Goal: Task Accomplishment & Management: Manage account settings

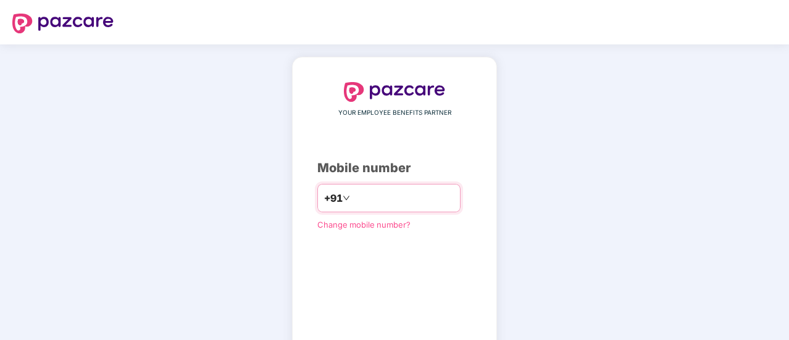
type input "**********"
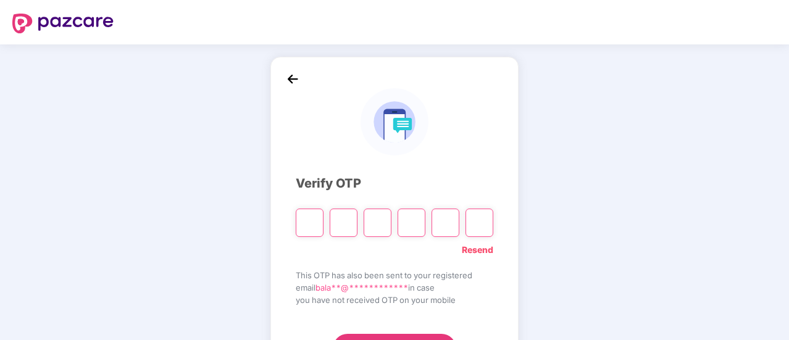
type input "*"
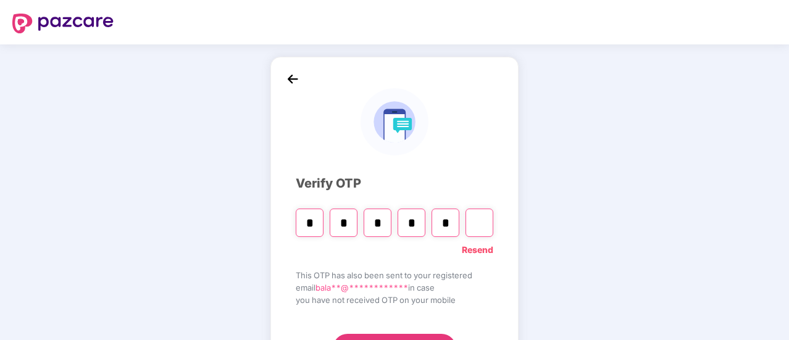
type input "*"
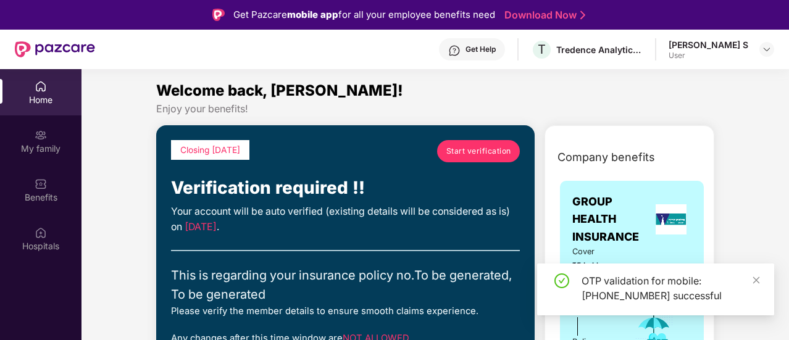
click at [470, 151] on span "Start verification" at bounding box center [478, 151] width 65 height 12
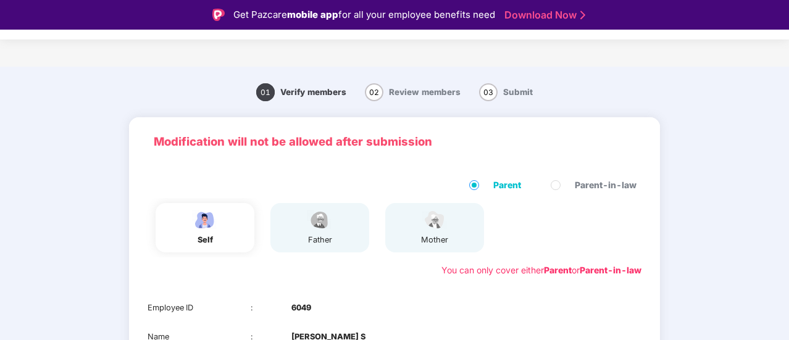
scroll to position [30, 0]
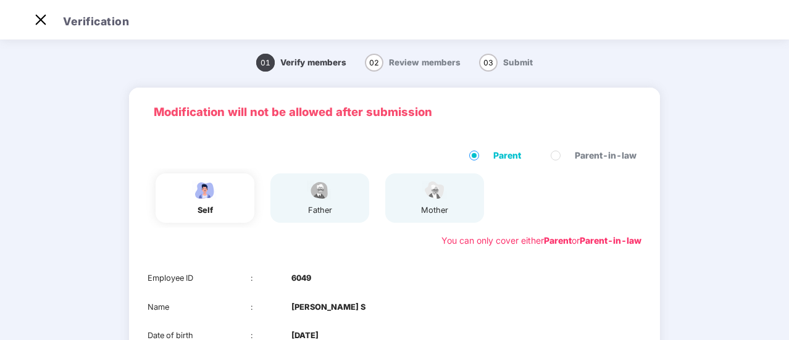
click at [304, 207] on div "father" at bounding box center [319, 210] width 31 height 12
drag, startPoint x: 786, startPoint y: 102, endPoint x: 785, endPoint y: 165, distance: 62.4
click at [785, 164] on main "01 Verify members 02 Review members 03 Submit Modification will not be allowed …" at bounding box center [394, 278] width 789 height 483
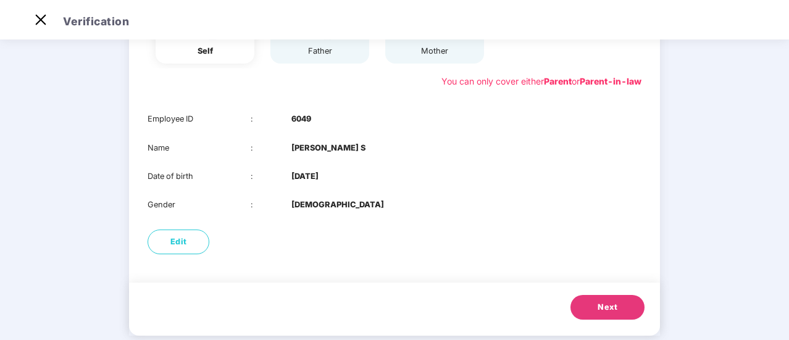
scroll to position [161, 0]
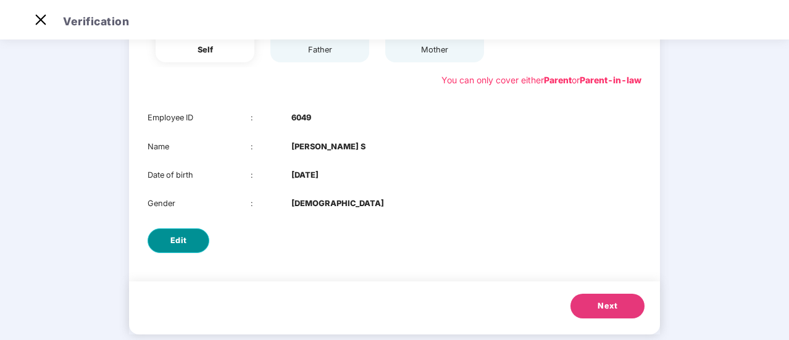
click at [186, 252] on button "Edit" at bounding box center [179, 240] width 62 height 25
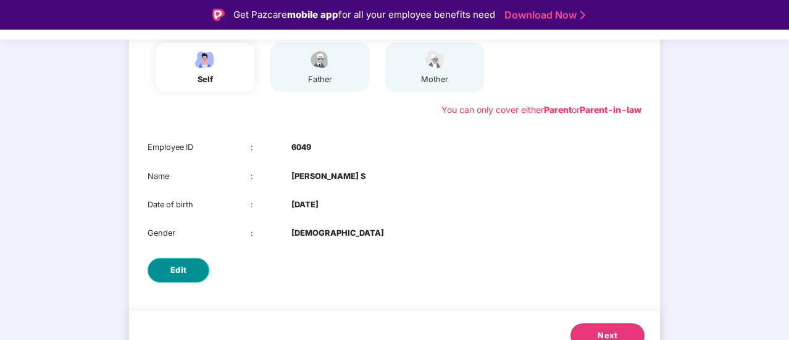
select select "****"
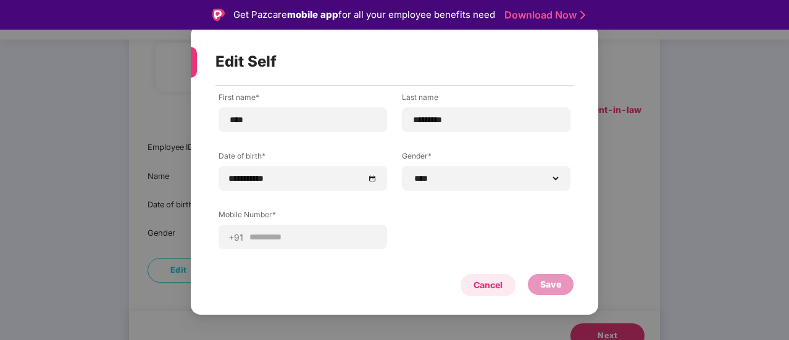
click at [501, 282] on div "Cancel" at bounding box center [488, 285] width 29 height 14
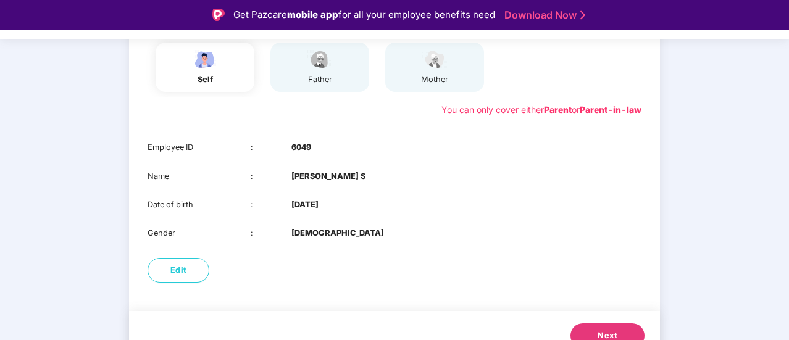
click at [595, 326] on button "Next" at bounding box center [607, 336] width 74 height 25
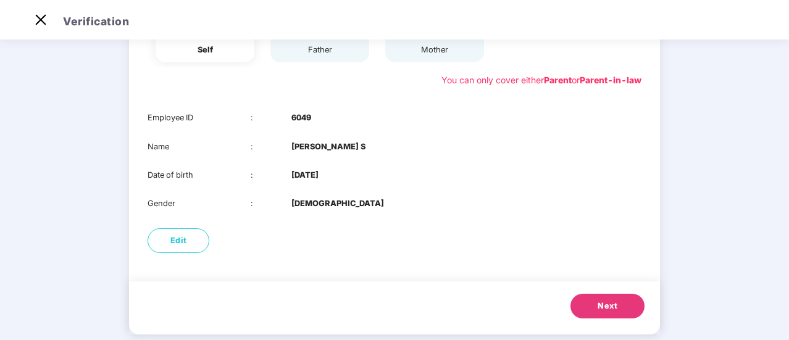
scroll to position [151, 0]
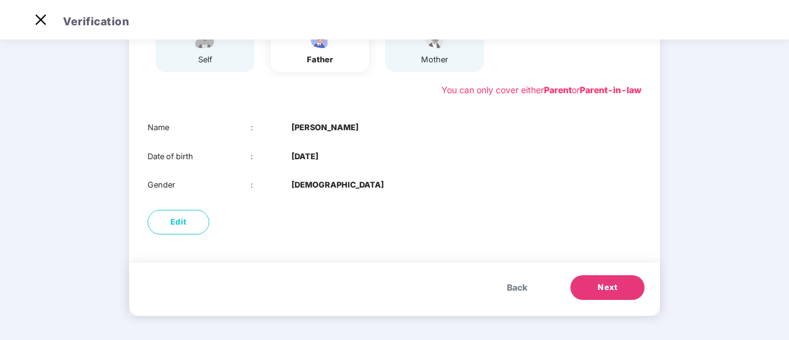
click at [620, 287] on button "Next" at bounding box center [607, 287] width 74 height 25
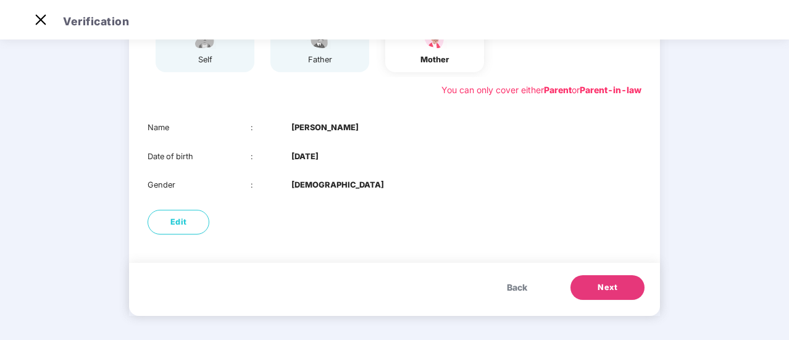
click at [591, 284] on button "Next" at bounding box center [607, 287] width 74 height 25
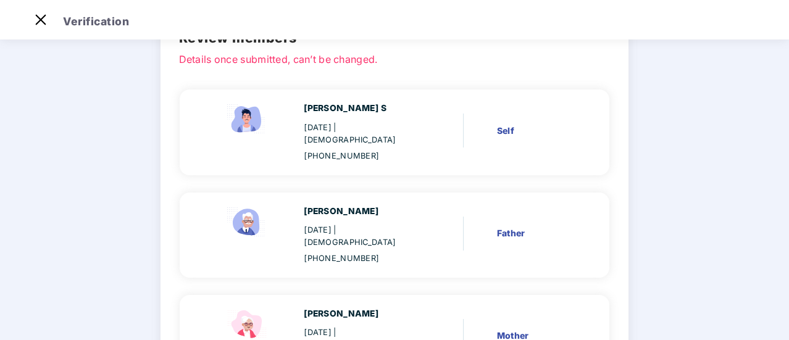
scroll to position [0, 0]
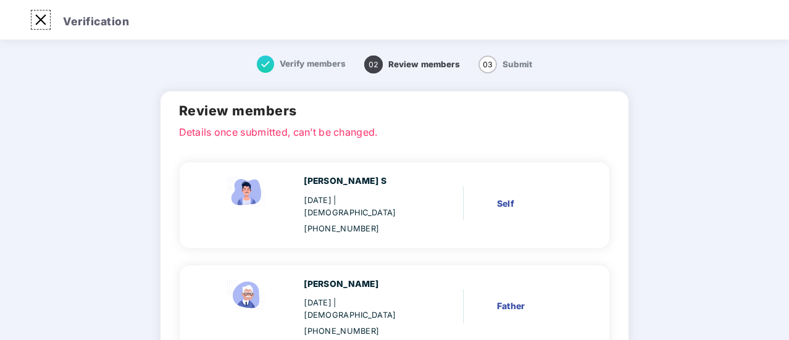
click at [38, 17] on img at bounding box center [41, 20] width 20 height 20
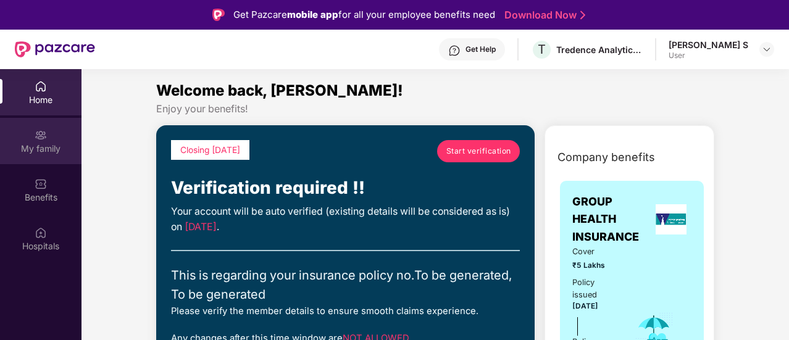
click at [42, 139] on img at bounding box center [41, 135] width 12 height 12
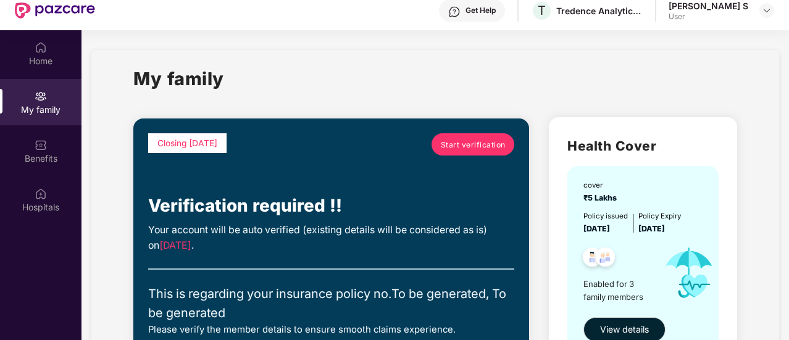
scroll to position [69, 0]
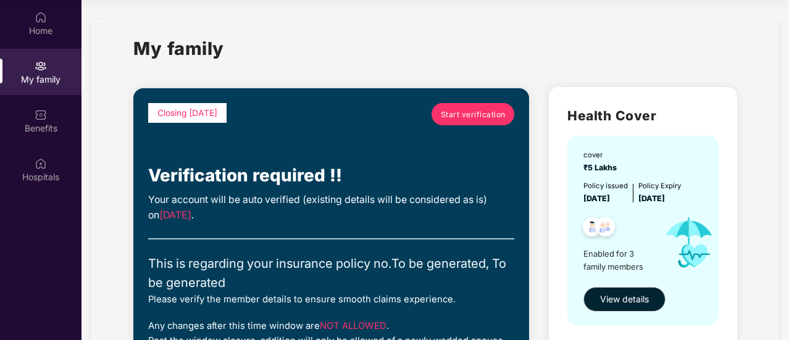
drag, startPoint x: 785, startPoint y: 76, endPoint x: 788, endPoint y: 88, distance: 12.6
click at [788, 90] on div "Home My family Benefits Hospitals My family Closing in 6 days Start verificatio…" at bounding box center [394, 170] width 789 height 340
click at [703, 66] on div "My family" at bounding box center [434, 56] width 603 height 43
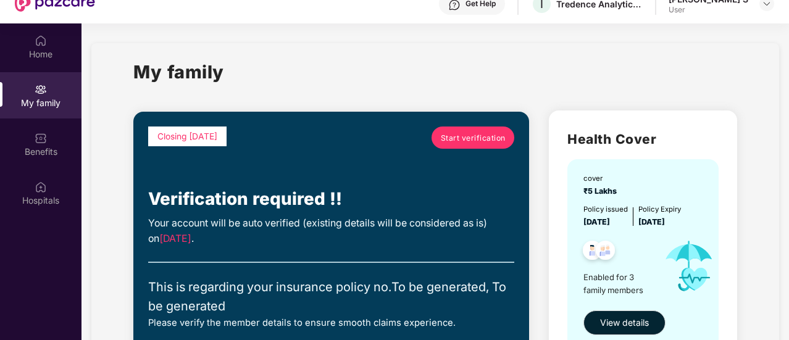
scroll to position [44, 0]
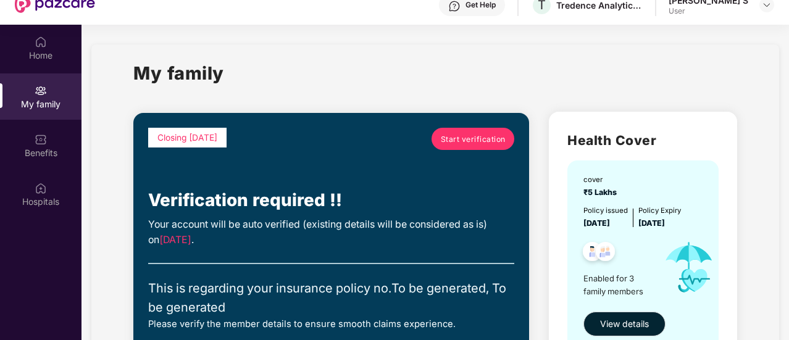
click at [457, 135] on span "Start verification" at bounding box center [473, 139] width 65 height 12
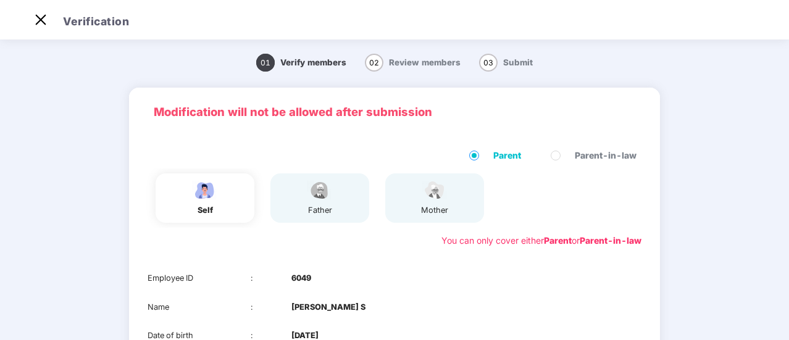
scroll to position [5, 0]
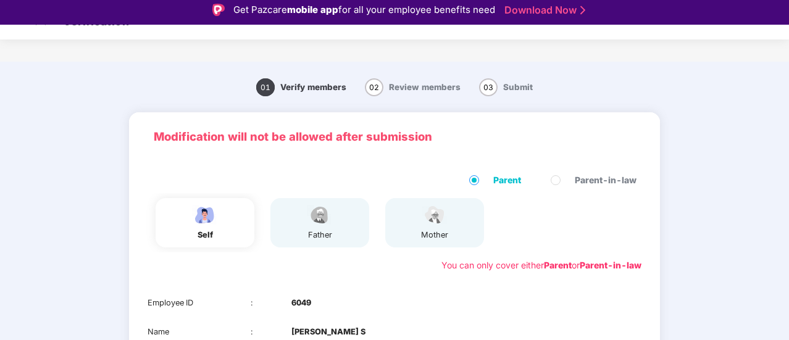
drag, startPoint x: 787, startPoint y: 102, endPoint x: 784, endPoint y: 177, distance: 75.4
click at [785, 175] on main "01 Verify members 02 Review members 03 Submit Modification will not be allowed …" at bounding box center [394, 303] width 789 height 483
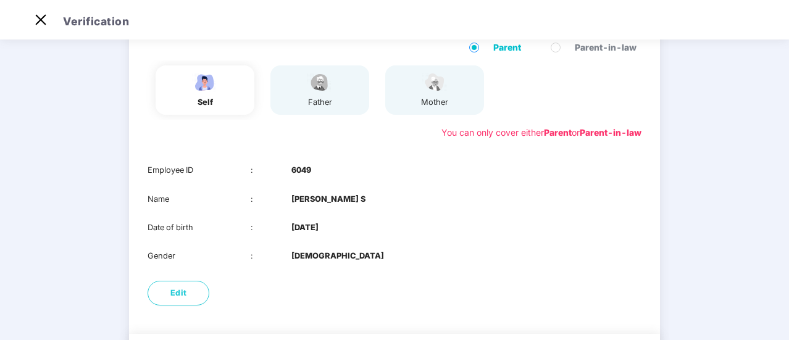
scroll to position [140, 0]
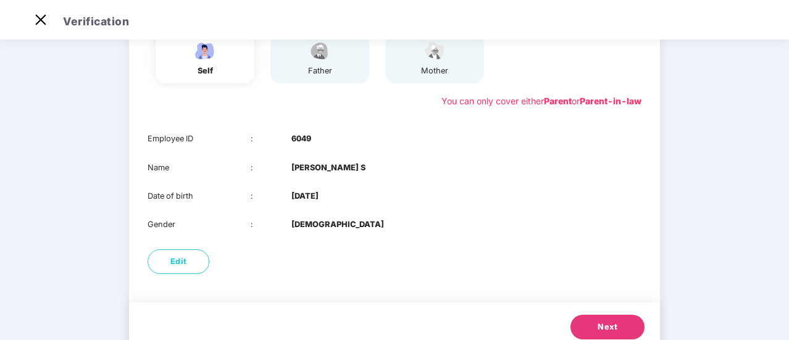
click at [594, 329] on button "Next" at bounding box center [607, 327] width 74 height 25
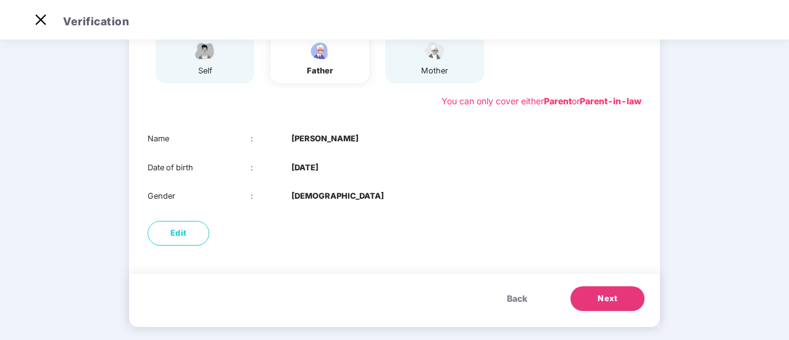
click at [598, 299] on span "Next" at bounding box center [608, 299] width 20 height 12
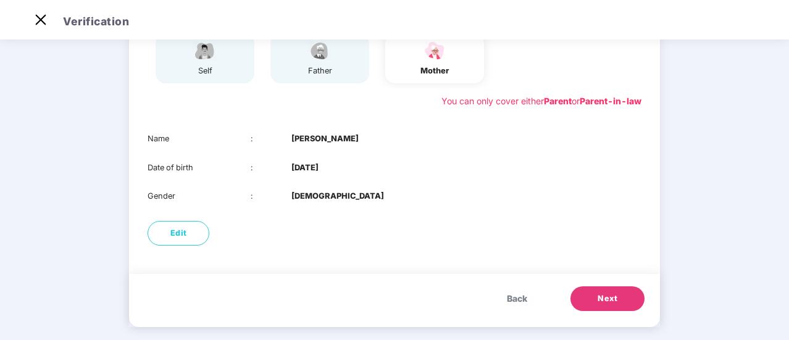
click at [588, 303] on button "Next" at bounding box center [607, 298] width 74 height 25
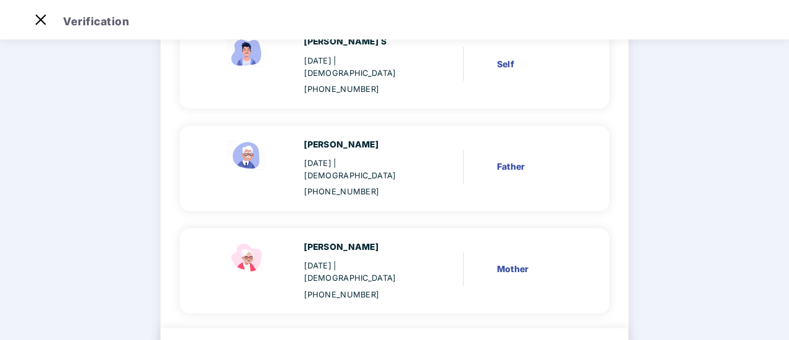
scroll to position [0, 0]
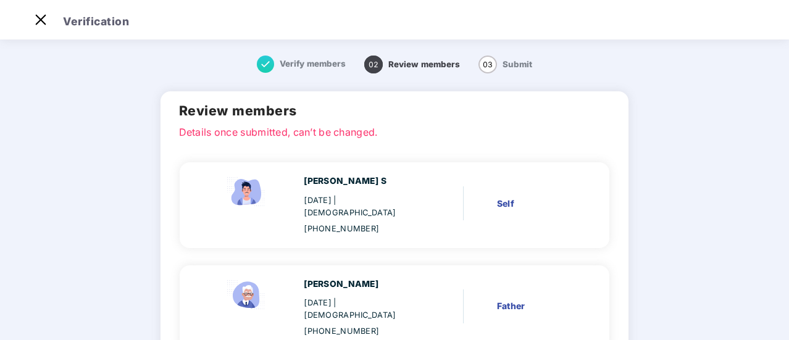
drag, startPoint x: 787, startPoint y: 200, endPoint x: 788, endPoint y: 233, distance: 32.7
click at [788, 233] on div "Verification Verify members 02 Review members 03 Submit Review members Details …" at bounding box center [394, 170] width 789 height 340
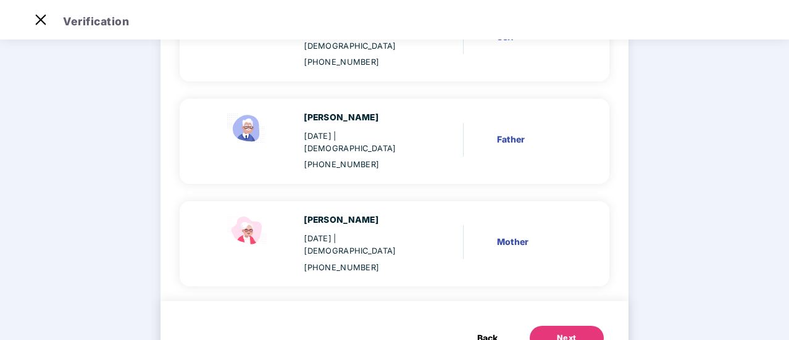
scroll to position [167, 0]
click at [586, 326] on button "Next" at bounding box center [567, 338] width 74 height 25
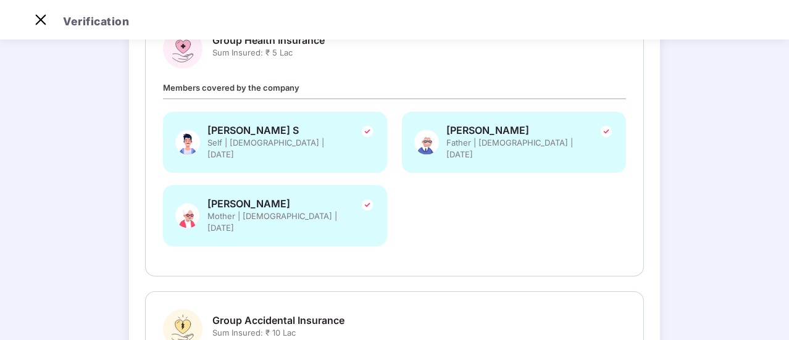
scroll to position [171, 0]
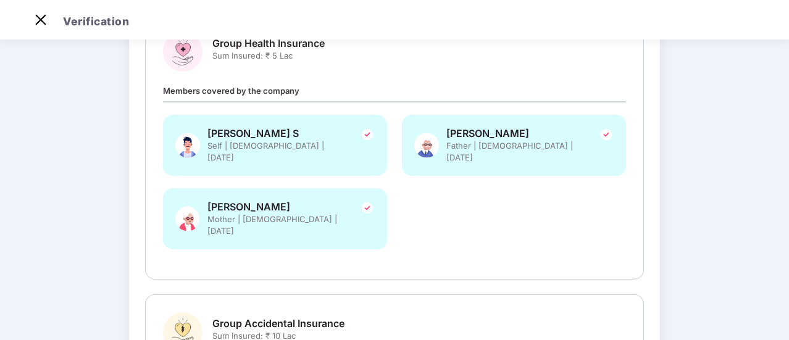
click at [546, 235] on div "Bala Murugan S Self | Male | 14 Sept 1997 Sampathkumar Ramakrishnan Father | Ma…" at bounding box center [395, 188] width 478 height 147
click at [372, 201] on img at bounding box center [367, 208] width 15 height 15
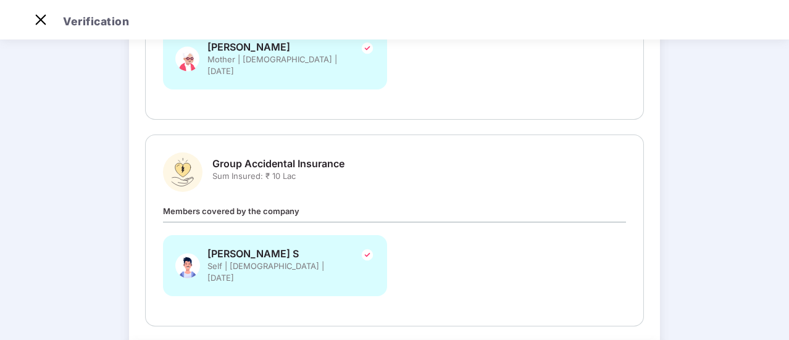
scroll to position [378, 0]
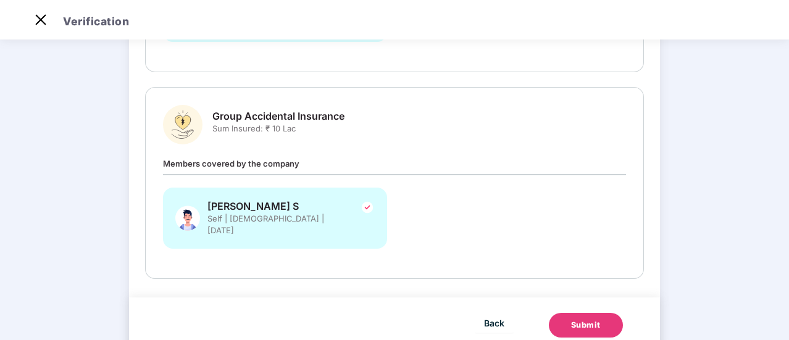
click at [612, 313] on button "Submit" at bounding box center [586, 325] width 74 height 25
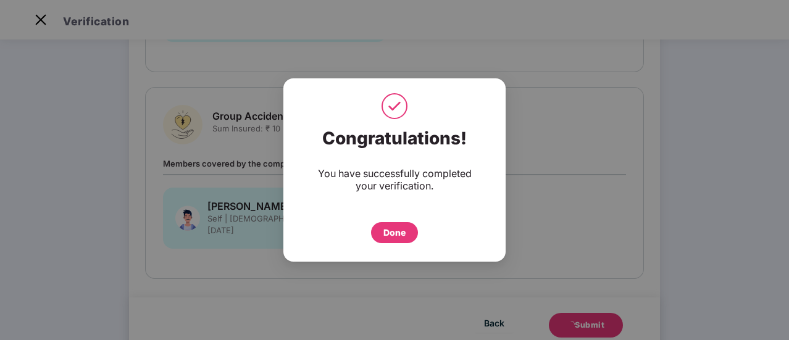
click at [414, 230] on div "Done" at bounding box center [394, 232] width 47 height 21
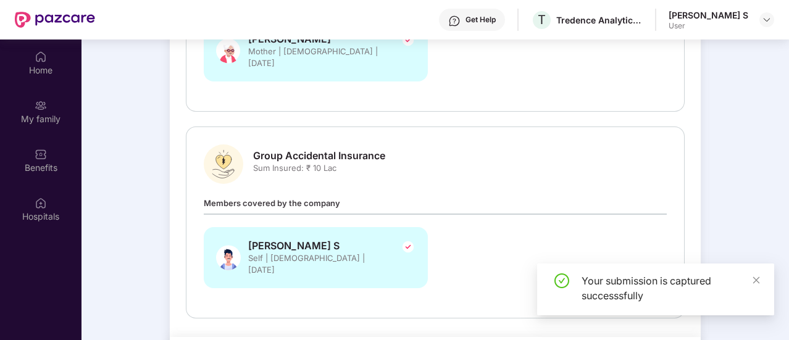
scroll to position [69, 0]
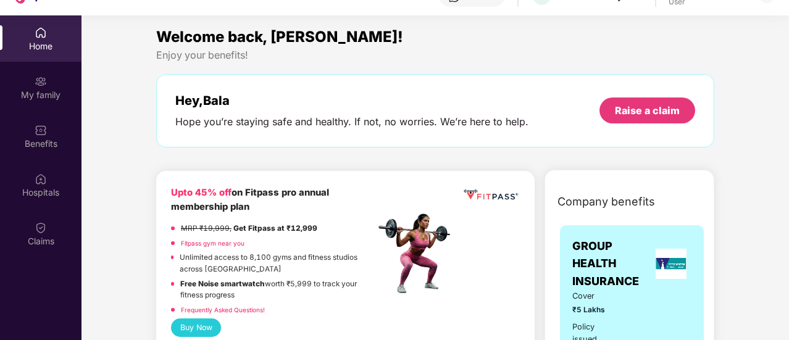
scroll to position [69, 0]
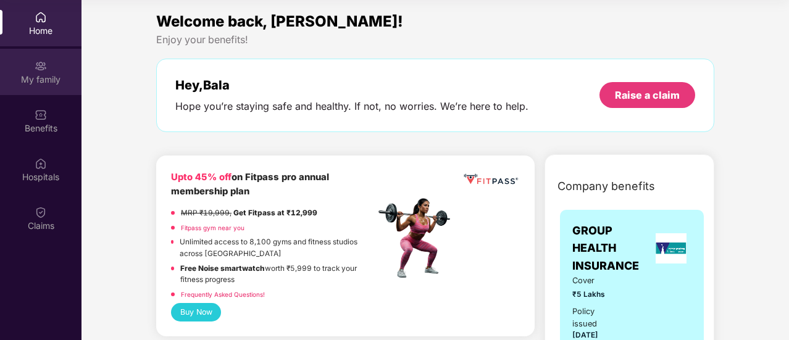
click at [32, 54] on div "My family" at bounding box center [40, 72] width 81 height 46
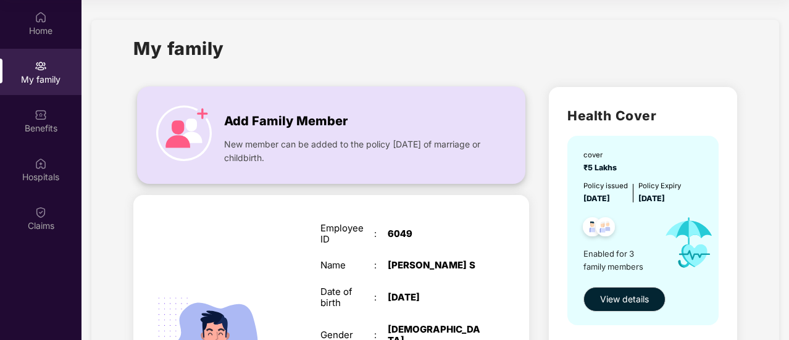
click at [343, 127] on span "Add Family Member" at bounding box center [285, 121] width 123 height 19
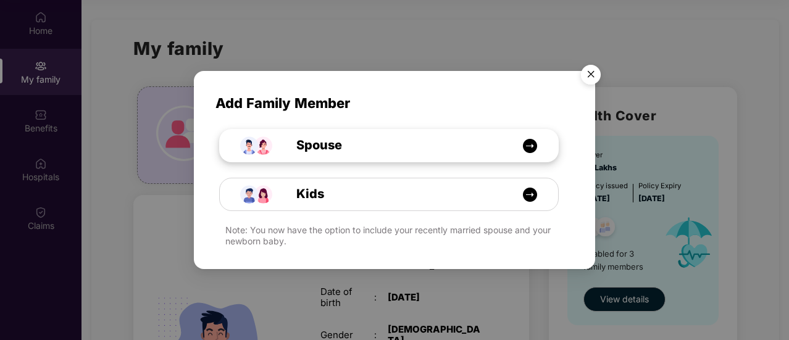
click at [347, 149] on div "Spouse" at bounding box center [396, 145] width 254 height 19
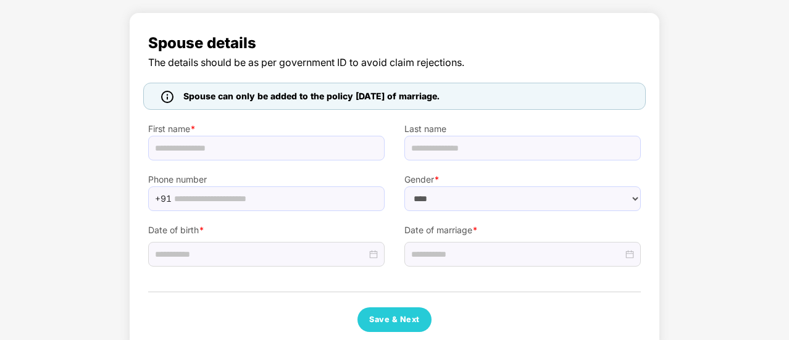
select select "******"
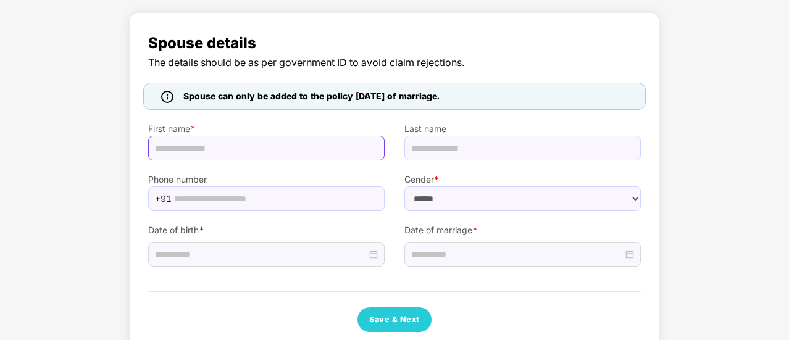
click at [295, 157] on input "text" at bounding box center [266, 148] width 236 height 25
type input "*********"
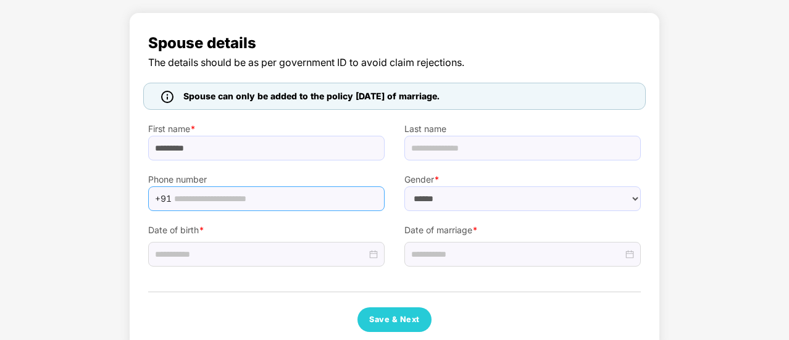
click at [240, 205] on input "text" at bounding box center [275, 199] width 203 height 19
type input "**********"
click at [216, 270] on div "**********" at bounding box center [394, 181] width 493 height 301
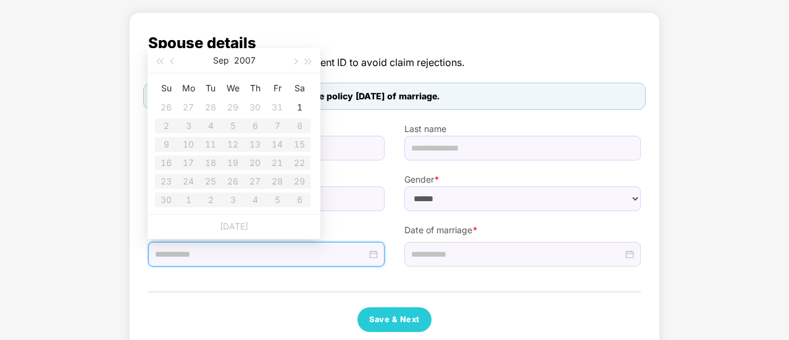
click at [320, 249] on input at bounding box center [261, 255] width 212 height 14
type input "**********"
click at [250, 65] on button "2007" at bounding box center [245, 60] width 22 height 25
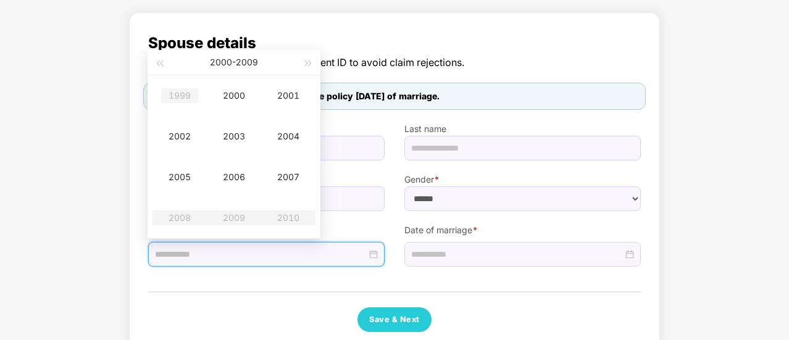
type input "**********"
click at [178, 101] on div "1999" at bounding box center [179, 95] width 37 height 15
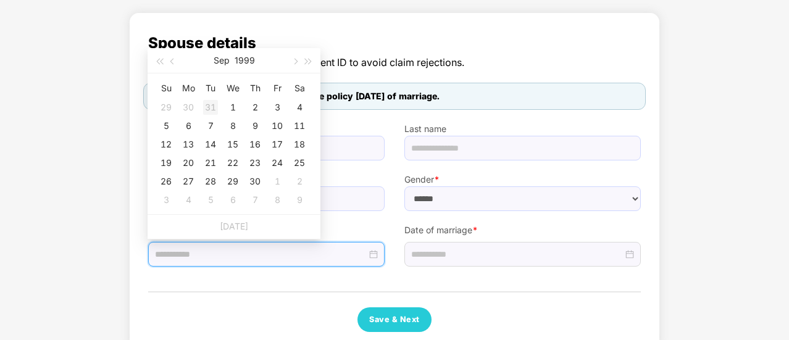
type input "**********"
click at [173, 60] on span "button" at bounding box center [173, 62] width 6 height 6
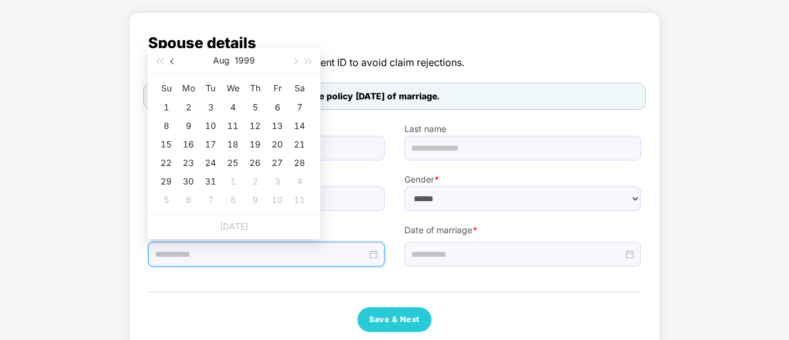
click at [173, 60] on span "button" at bounding box center [173, 62] width 6 height 6
type input "**********"
click at [175, 62] on span "button" at bounding box center [173, 62] width 6 height 6
type input "**********"
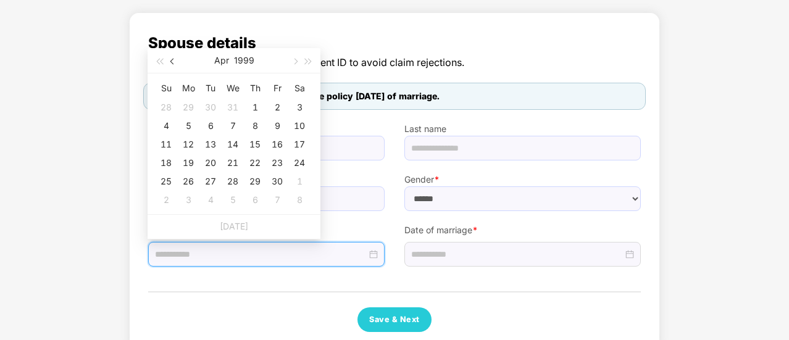
click at [177, 61] on button "button" at bounding box center [173, 60] width 14 height 25
type input "**********"
click at [236, 124] on div "10" at bounding box center [232, 126] width 15 height 15
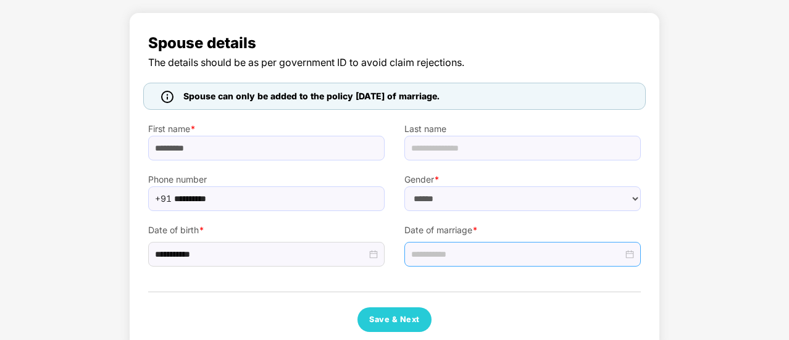
click at [633, 253] on div at bounding box center [522, 255] width 223 height 14
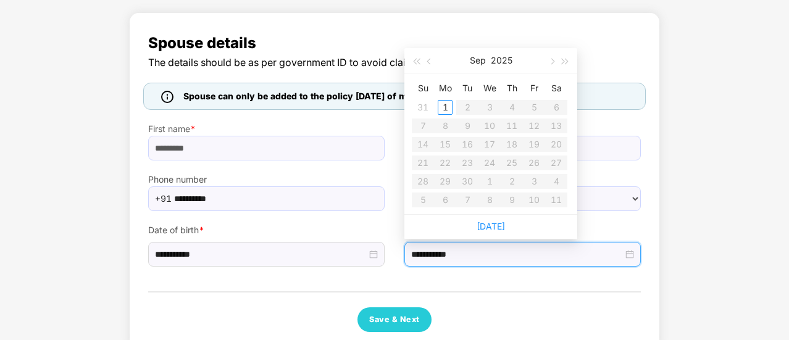
type input "**********"
click at [427, 62] on button "button" at bounding box center [430, 60] width 14 height 25
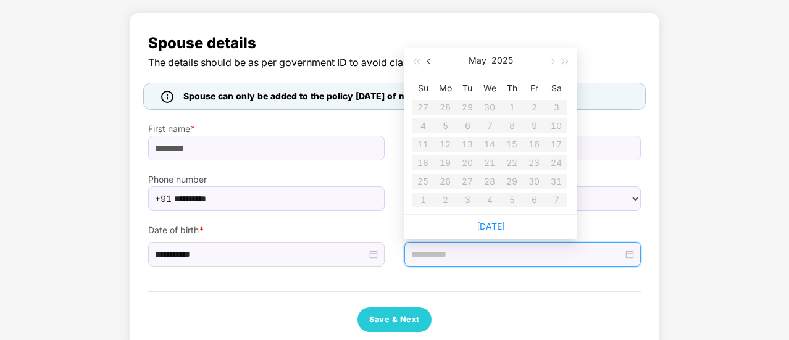
click at [427, 62] on button "button" at bounding box center [430, 60] width 14 height 25
click at [425, 128] on table "Su Mo Tu We Th Fr Sa 23 24 25 26 27 28 1 2 3 4 5 6 7 8 9 10 11 12 13 14 15 16 1…" at bounding box center [490, 143] width 156 height 131
click at [425, 125] on table "Su Mo Tu We Th Fr Sa 23 24 25 26 27 28 1 2 3 4 5 6 7 8 9 10 11 12 13 14 15 16 1…" at bounding box center [490, 143] width 156 height 131
click at [472, 151] on table "Su Mo Tu We Th Fr Sa 23 24 25 26 27 28 1 2 3 4 5 6 7 8 9 10 11 12 13 14 15 16 1…" at bounding box center [490, 143] width 156 height 131
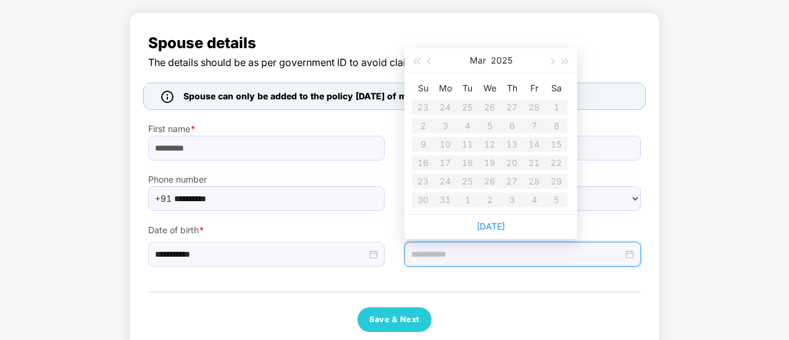
click at [443, 164] on table "Su Mo Tu We Th Fr Sa 23 24 25 26 27 28 1 2 3 4 5 6 7 8 9 10 11 12 13 14 15 16 1…" at bounding box center [490, 143] width 156 height 131
click at [490, 106] on table "Su Mo Tu We Th Fr Sa 23 24 25 26 27 28 1 2 3 4 5 6 7 8 9 10 11 12 13 14 15 16 1…" at bounding box center [490, 143] width 156 height 131
click at [553, 64] on button "button" at bounding box center [552, 60] width 14 height 25
click at [486, 120] on table "Su Mo Tu We Th Fr Sa 30 31 1 2 3 4 5 6 7 8 9 10 11 12 13 14 15 16 17 18 19 20 2…" at bounding box center [490, 143] width 156 height 131
click at [426, 65] on button "button" at bounding box center [430, 60] width 14 height 25
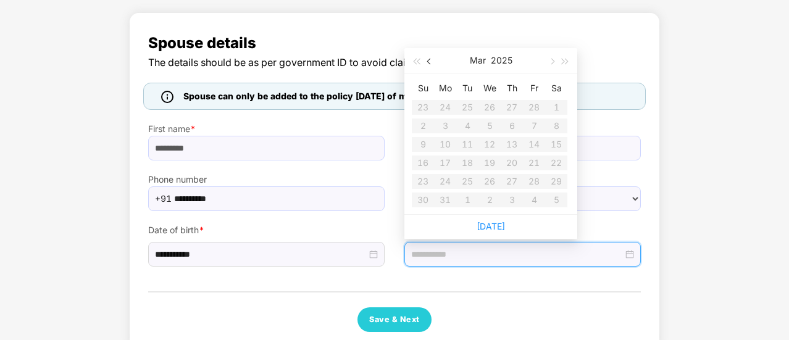
click at [426, 65] on button "button" at bounding box center [430, 60] width 14 height 25
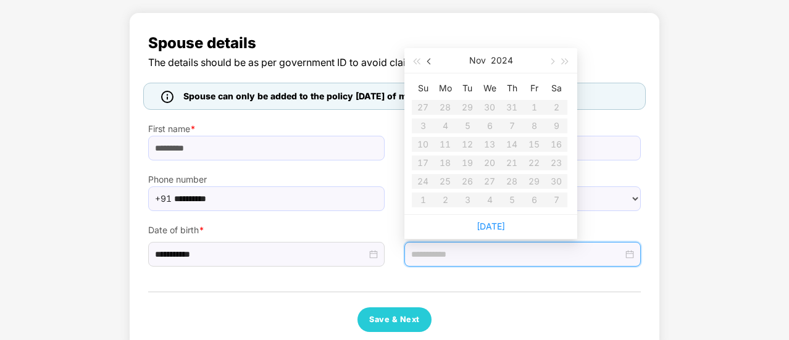
click at [426, 65] on button "button" at bounding box center [430, 60] width 14 height 25
click at [495, 59] on button "2024" at bounding box center [501, 60] width 22 height 25
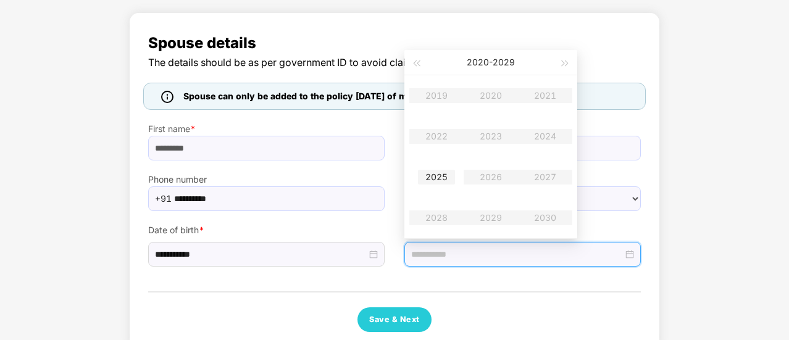
type input "**********"
click at [441, 178] on div "2025" at bounding box center [436, 177] width 37 height 15
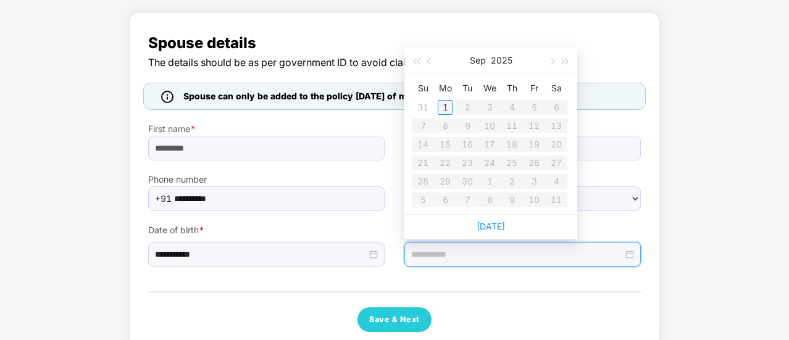
type input "**********"
click at [446, 109] on div "1" at bounding box center [445, 107] width 15 height 15
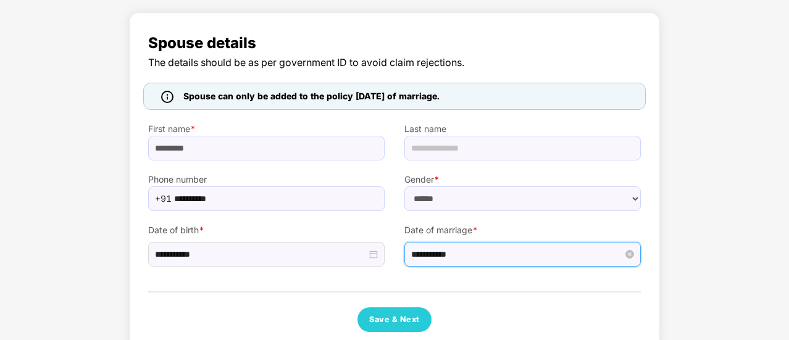
click at [462, 248] on input "**********" at bounding box center [517, 255] width 212 height 14
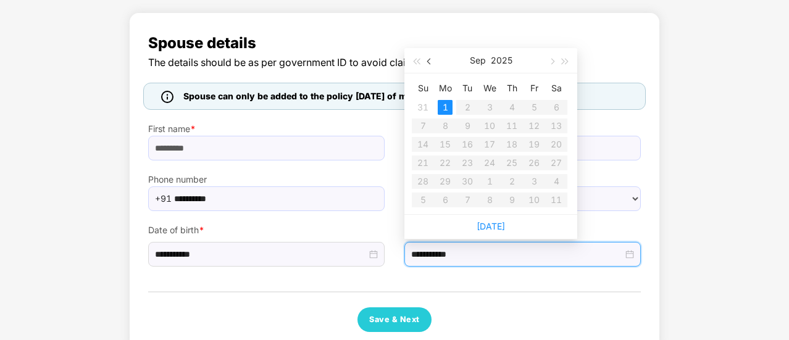
click at [430, 62] on span "button" at bounding box center [430, 62] width 6 height 6
click at [451, 164] on div "18" at bounding box center [445, 163] width 15 height 15
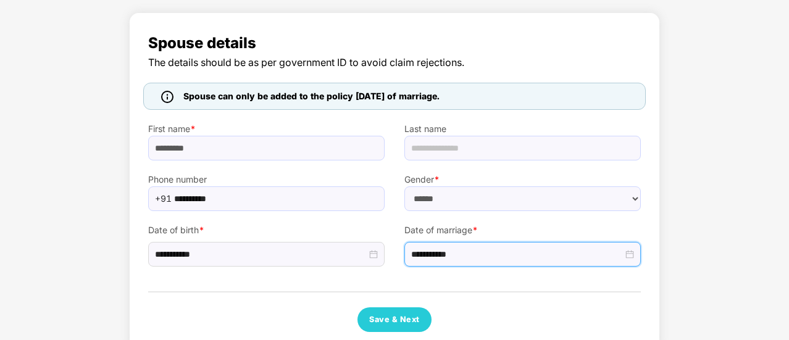
click at [451, 240] on div "**********" at bounding box center [522, 252] width 236 height 30
click at [640, 257] on div "**********" at bounding box center [522, 254] width 236 height 25
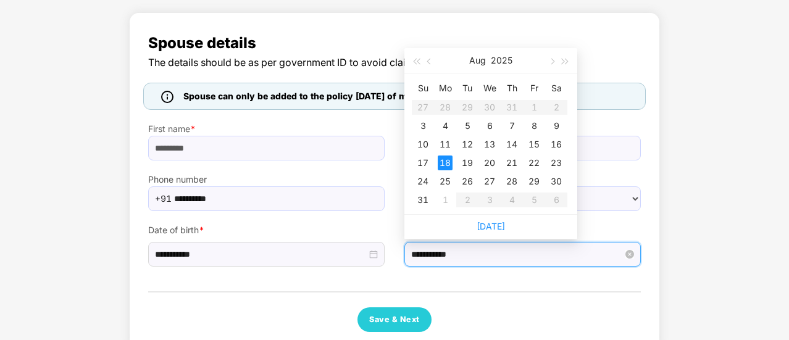
click at [545, 257] on input "**********" at bounding box center [517, 255] width 212 height 14
click at [430, 61] on span "button" at bounding box center [430, 62] width 6 height 6
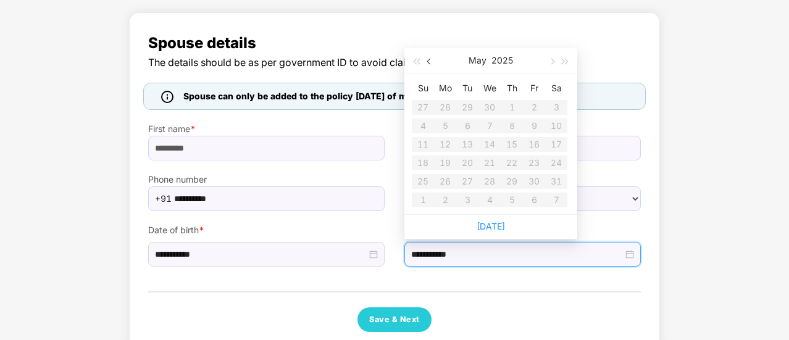
click at [430, 61] on span "button" at bounding box center [430, 62] width 6 height 6
click at [491, 156] on table "Su Mo Tu We Th Fr Sa 23 24 25 26 27 28 1 2 3 4 5 6 7 8 9 10 11 12 13 14 15 16 1…" at bounding box center [490, 143] width 156 height 131
click at [498, 83] on th "We" at bounding box center [489, 88] width 22 height 20
click at [552, 60] on span "button" at bounding box center [551, 62] width 6 height 6
click at [474, 155] on table "Su Mo Tu We Th Fr Sa 30 31 1 2 3 4 5 6 7 8 9 10 11 12 13 14 15 16 17 18 19 20 2…" at bounding box center [490, 143] width 156 height 131
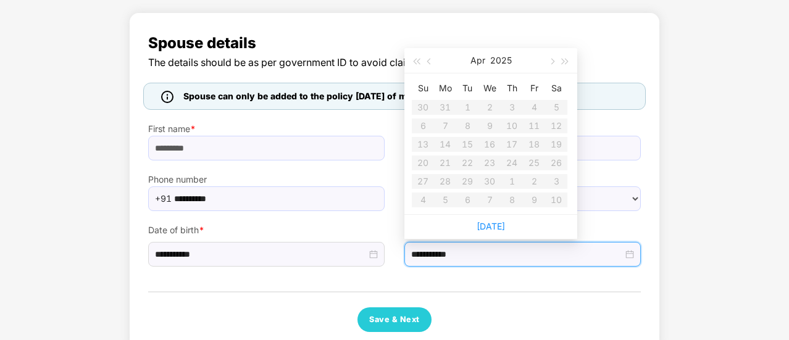
click at [504, 112] on table "Su Mo Tu We Th Fr Sa 30 31 1 2 3 4 5 6 7 8 9 10 11 12 13 14 15 16 17 18 19 20 2…" at bounding box center [490, 143] width 156 height 131
click at [483, 89] on th "We" at bounding box center [489, 88] width 22 height 20
click at [454, 97] on th "Mo" at bounding box center [445, 88] width 22 height 20
click at [446, 101] on table "Su Mo Tu We Th Fr Sa 30 31 1 2 3 4 5 6 7 8 9 10 11 12 13 14 15 16 17 18 19 20 2…" at bounding box center [490, 143] width 156 height 131
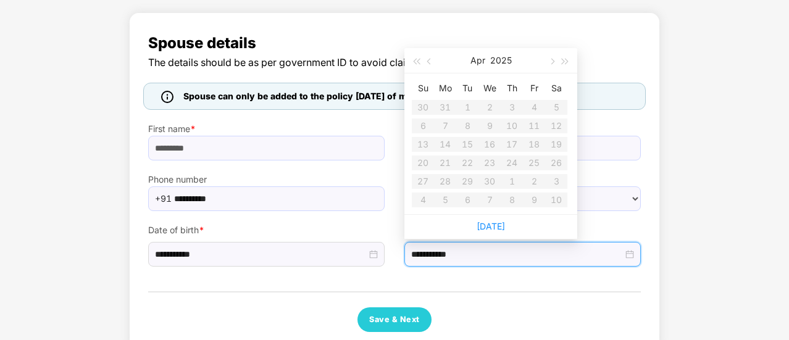
click at [446, 101] on table "Su Mo Tu We Th Fr Sa 30 31 1 2 3 4 5 6 7 8 9 10 11 12 13 14 15 16 17 18 19 20 2…" at bounding box center [490, 143] width 156 height 131
click at [494, 210] on div "Su Mo Tu We Th Fr Sa 30 31 1 2 3 4 5 6 7 8 9 10 11 12 13 14 15 16 17 18 19 20 2…" at bounding box center [490, 143] width 173 height 141
click at [554, 59] on button "button" at bounding box center [552, 60] width 14 height 25
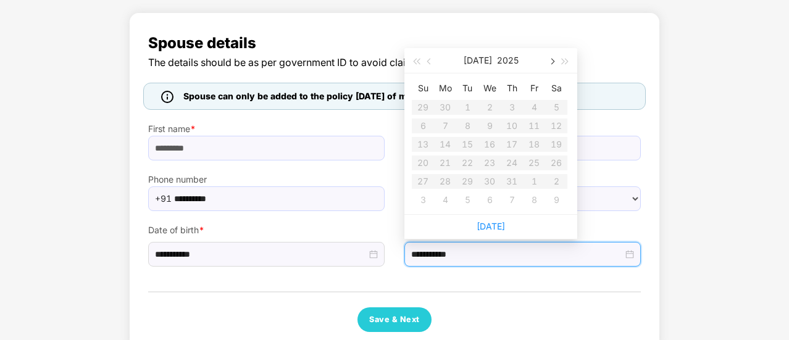
click at [554, 59] on button "button" at bounding box center [552, 60] width 14 height 25
click at [430, 60] on span "button" at bounding box center [430, 62] width 6 height 6
click at [432, 60] on button "button" at bounding box center [430, 60] width 14 height 25
click at [457, 136] on table "Su Mo Tu We Th Fr Sa 29 30 1 2 3 4 5 6 7 8 9 10 11 12 13 14 15 16 17 18 19 20 2…" at bounding box center [490, 143] width 156 height 131
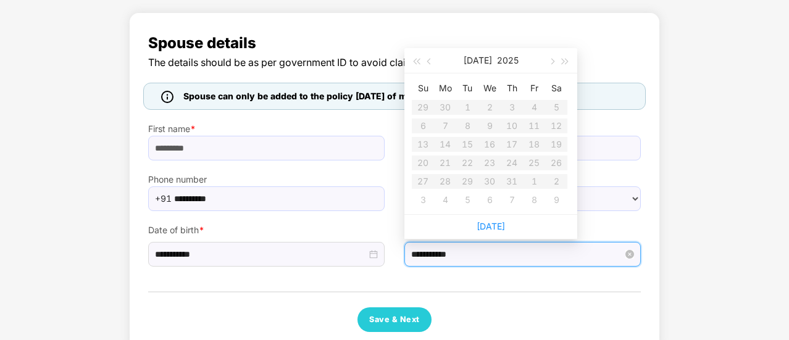
click at [472, 253] on input "**********" at bounding box center [517, 255] width 212 height 14
click at [473, 254] on input "**********" at bounding box center [517, 255] width 212 height 14
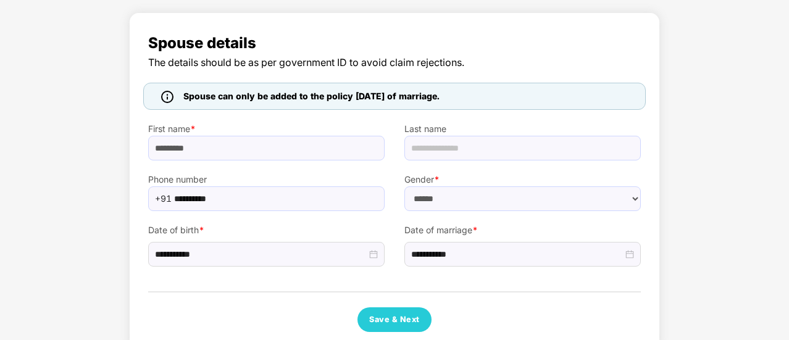
click at [614, 110] on div "Last name" at bounding box center [522, 135] width 256 height 51
click at [485, 244] on div "**********" at bounding box center [522, 254] width 236 height 25
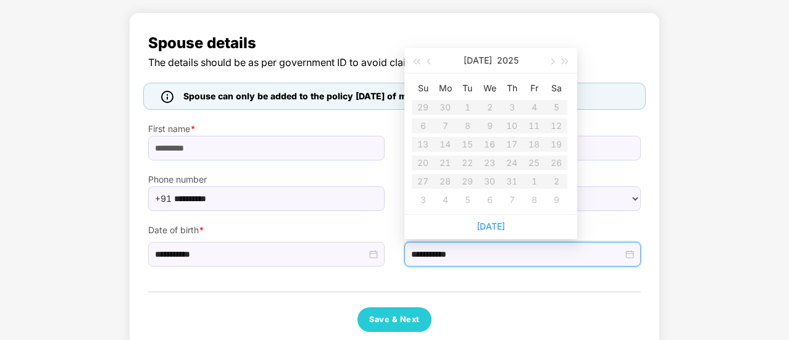
type input "**********"
click at [452, 109] on table "Su Mo Tu We Th Fr Sa 29 30 1 2 3 4 5 6 7 8 9 10 11 12 13 14 15 16 17 18 19 20 2…" at bounding box center [490, 143] width 156 height 131
click at [443, 102] on table "Su Mo Tu We Th Fr Sa 29 30 1 2 3 4 5 6 7 8 9 10 11 12 13 14 15 16 17 18 19 20 2…" at bounding box center [490, 143] width 156 height 131
click at [424, 58] on button "button" at bounding box center [430, 60] width 14 height 25
click at [428, 58] on button "button" at bounding box center [430, 60] width 14 height 25
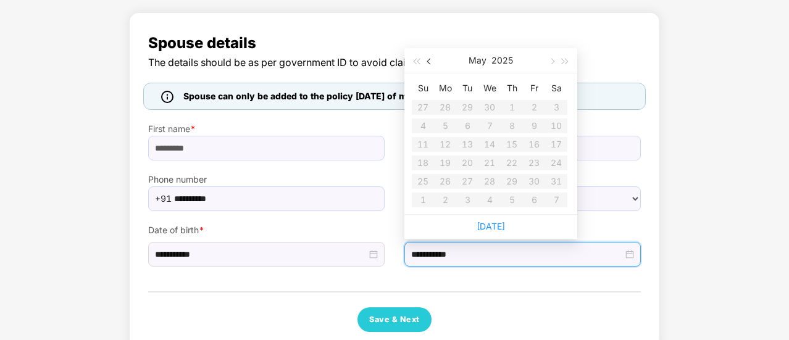
click at [428, 58] on button "button" at bounding box center [430, 60] width 14 height 25
click at [428, 60] on span "button" at bounding box center [430, 62] width 6 height 6
click at [553, 64] on button "button" at bounding box center [552, 60] width 14 height 25
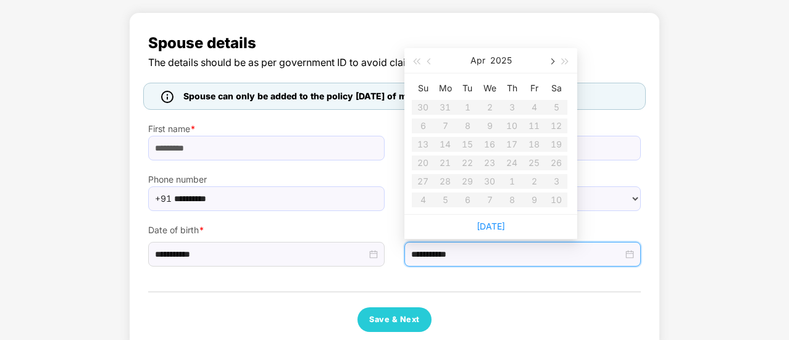
click at [553, 64] on button "button" at bounding box center [552, 60] width 14 height 25
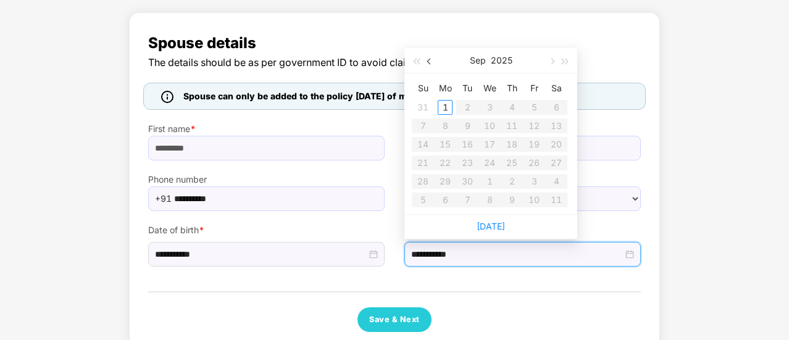
click at [429, 64] on span "button" at bounding box center [430, 62] width 6 height 6
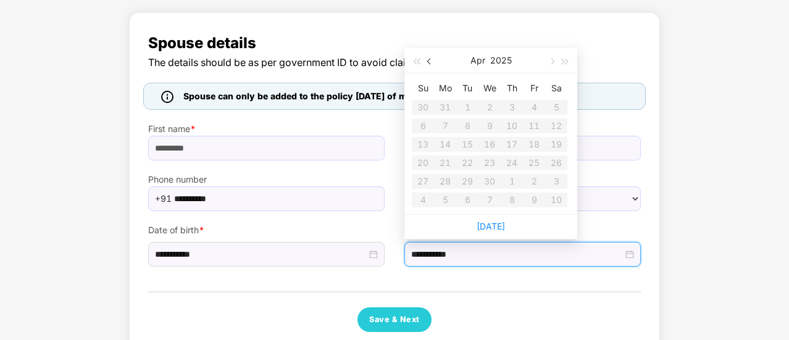
click at [429, 64] on button "button" at bounding box center [430, 60] width 14 height 25
click at [642, 64] on div "**********" at bounding box center [394, 181] width 531 height 339
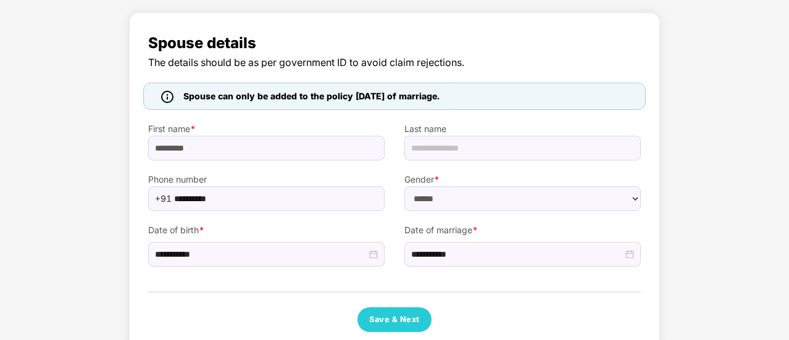
click at [169, 94] on img at bounding box center [167, 97] width 12 height 12
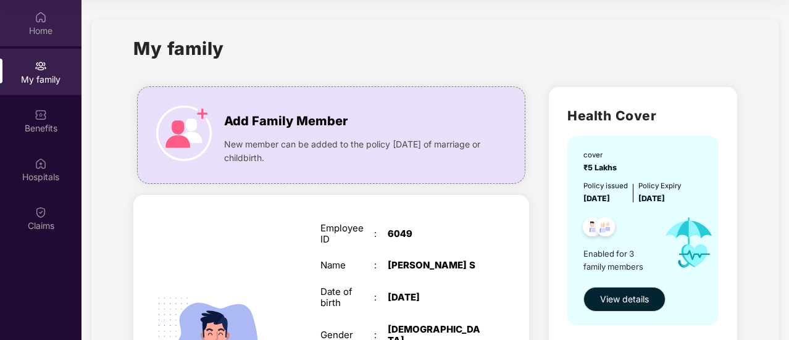
click at [31, 35] on div "Home" at bounding box center [40, 31] width 81 height 12
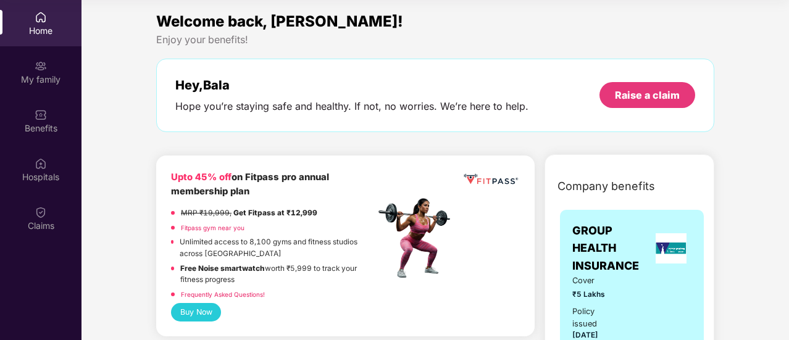
click at [219, 230] on link "Fitpass gym near you" at bounding box center [213, 227] width 64 height 7
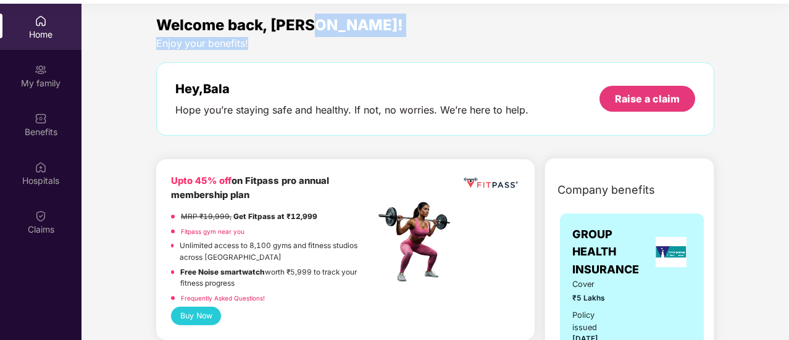
scroll to position [69, 0]
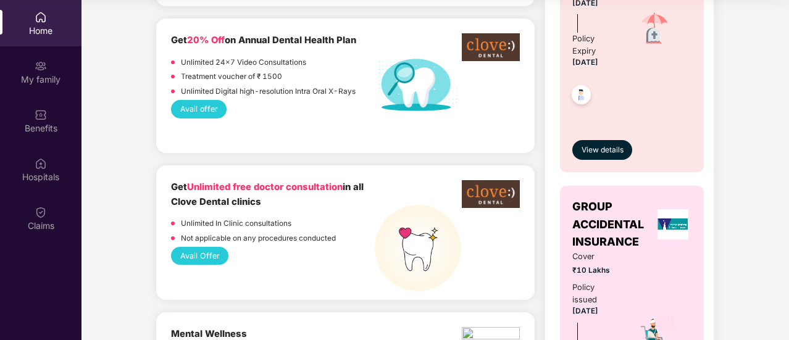
scroll to position [642, 0]
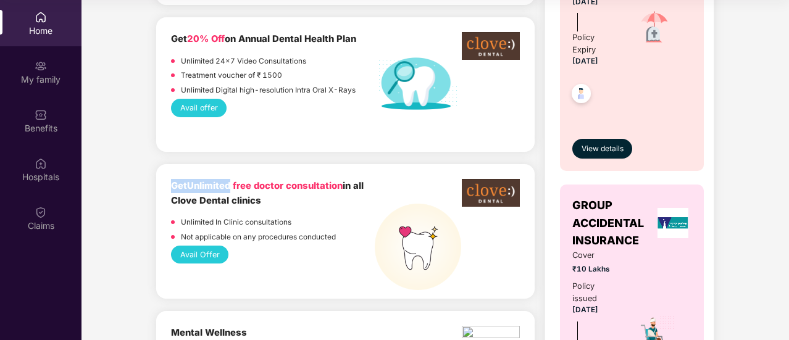
drag, startPoint x: 172, startPoint y: 187, endPoint x: 232, endPoint y: 189, distance: 59.9
click at [232, 189] on b "Get Unlimited free doctor consultation in all Clove Dental clinics" at bounding box center [267, 192] width 193 height 25
click at [233, 188] on span "Unlimited free doctor consultation" at bounding box center [265, 185] width 156 height 11
click at [183, 211] on div "Get Unlimited free doctor consultation in all Clove Dental clinics Unlimited In…" at bounding box center [273, 212] width 204 height 67
click at [211, 257] on button "Avail Offer" at bounding box center [199, 255] width 57 height 18
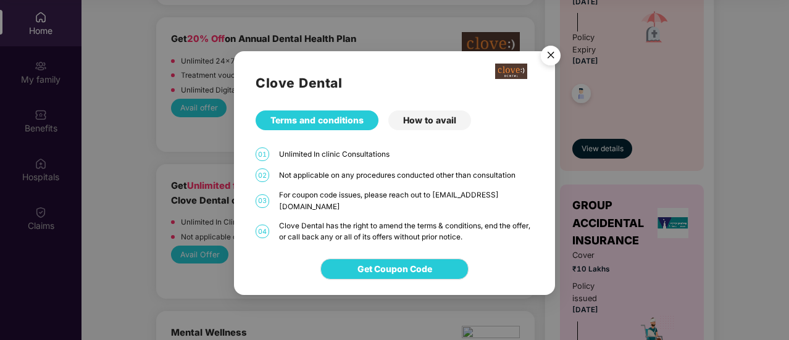
click at [409, 130] on div "How to avail" at bounding box center [429, 121] width 83 height 20
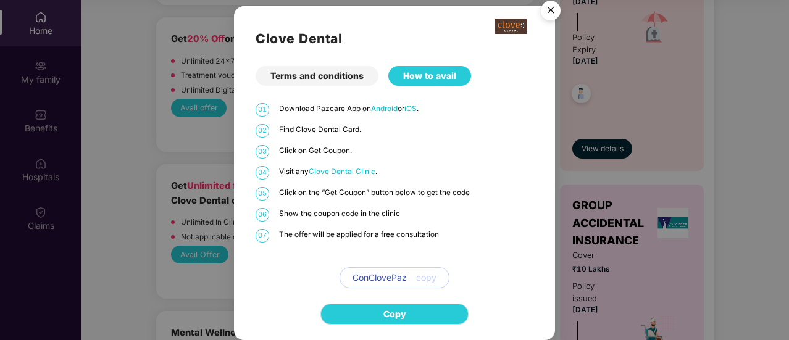
click at [552, 13] on img "Close" at bounding box center [550, 12] width 35 height 35
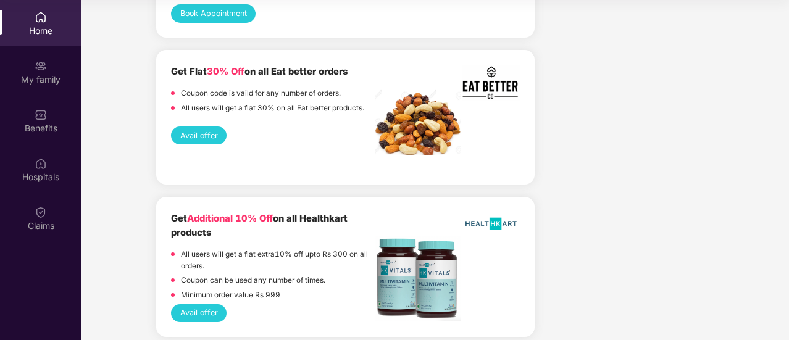
scroll to position [2118, 0]
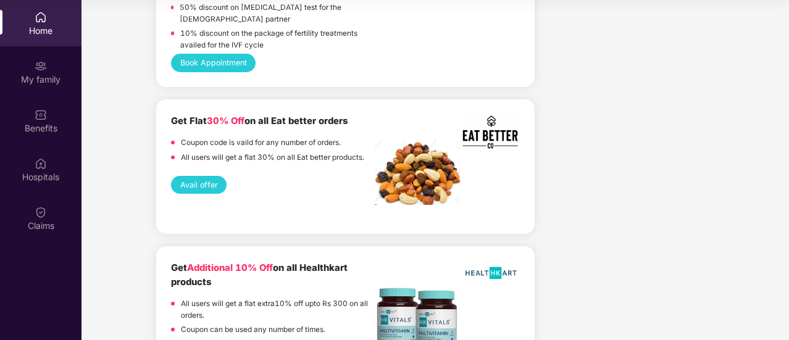
click at [193, 191] on button "Avail offer" at bounding box center [199, 185] width 56 height 18
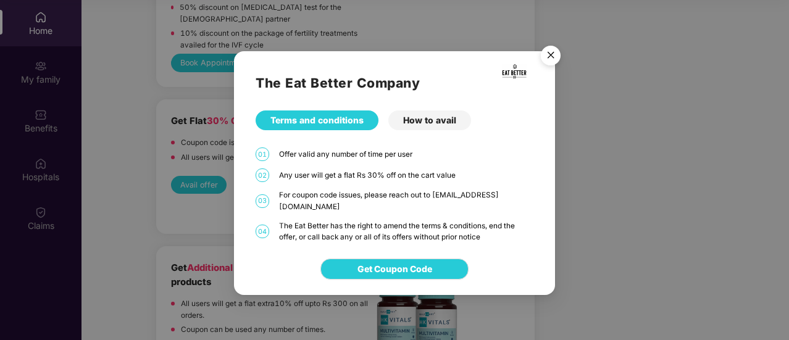
click at [420, 126] on div "How to avail" at bounding box center [429, 121] width 83 height 20
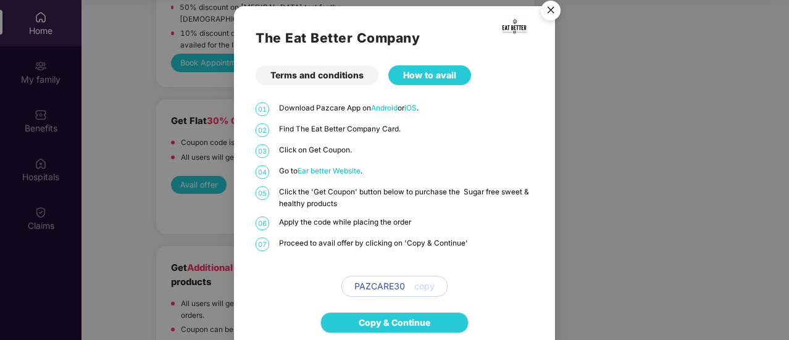
click at [343, 171] on span "Ear better Website" at bounding box center [329, 171] width 63 height 9
click at [419, 76] on div "How to avail" at bounding box center [429, 75] width 83 height 20
click at [356, 78] on div "Terms and conditions" at bounding box center [317, 75] width 123 height 20
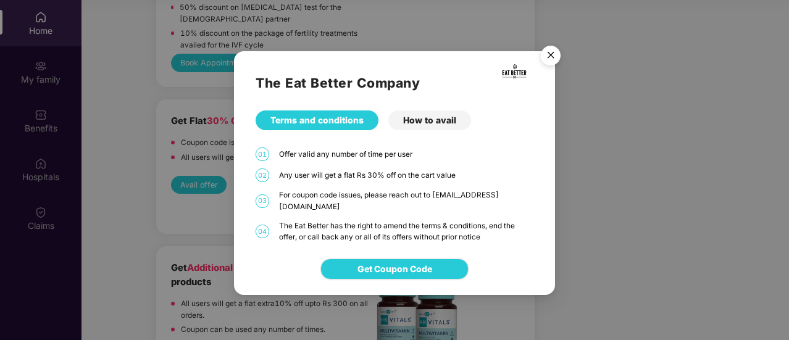
click at [552, 59] on img "Close" at bounding box center [550, 57] width 35 height 35
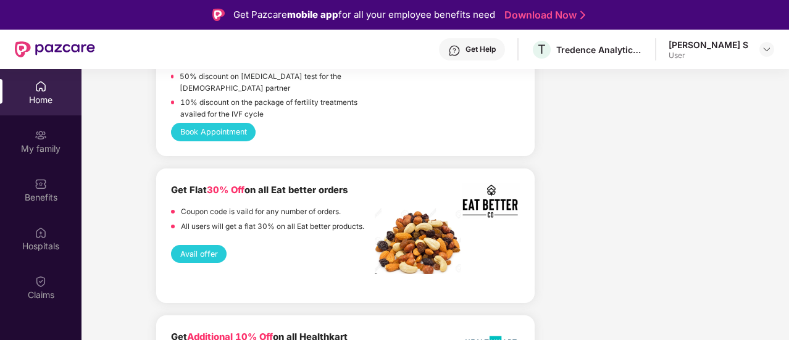
scroll to position [1820, 0]
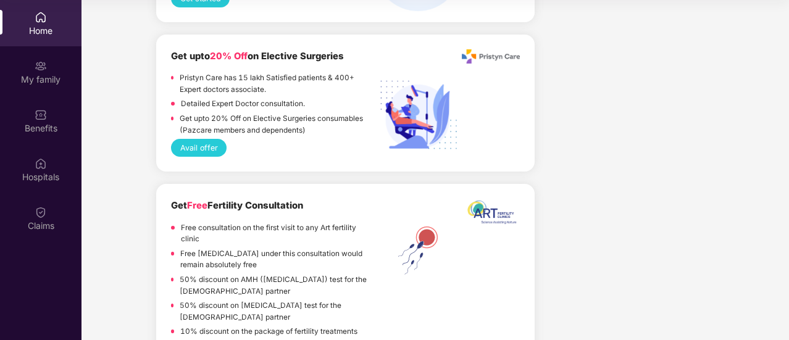
scroll to position [0, 0]
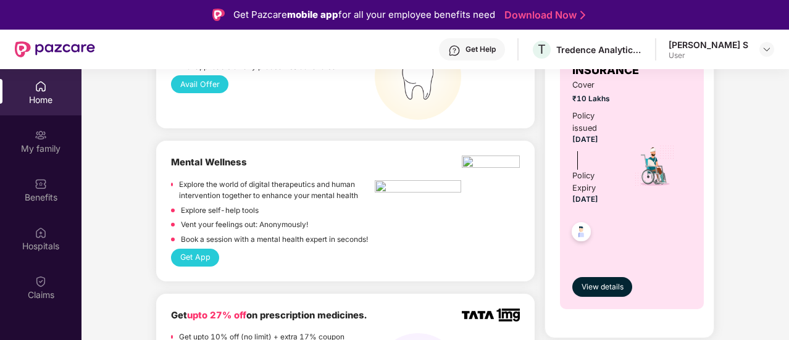
scroll to position [857, 0]
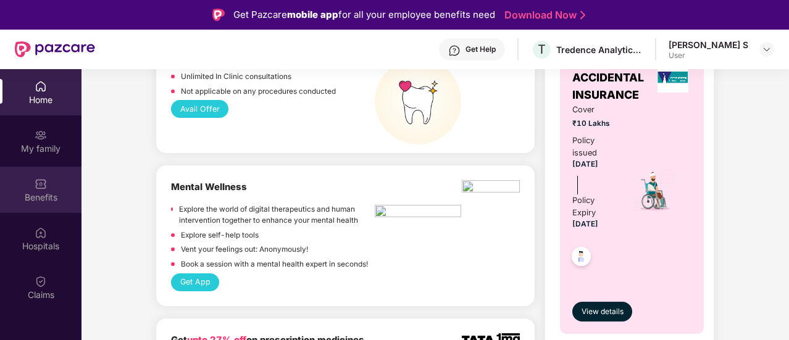
click at [54, 188] on div "Benefits" at bounding box center [40, 190] width 81 height 46
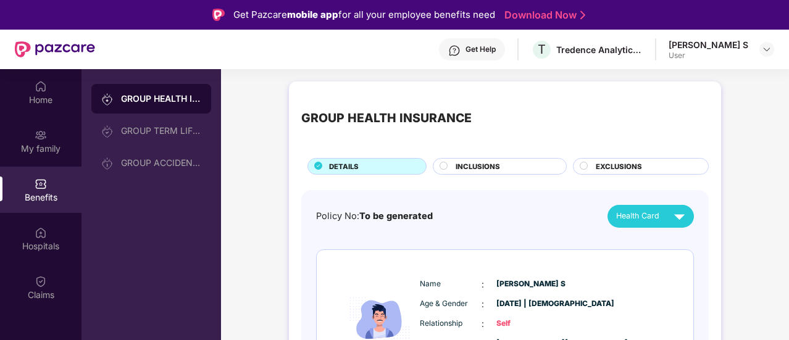
click at [153, 106] on div "GROUP HEALTH INSURANCE" at bounding box center [151, 99] width 120 height 30
drag, startPoint x: 787, startPoint y: 109, endPoint x: 772, endPoint y: 137, distance: 31.8
click at [788, 122] on div "Home My family Benefits Hospitals Claims GROUP HEALTH INSURANCE GROUP TERM LIFE…" at bounding box center [394, 239] width 789 height 340
click at [584, 158] on div "EXCLUSIONS" at bounding box center [641, 166] width 136 height 17
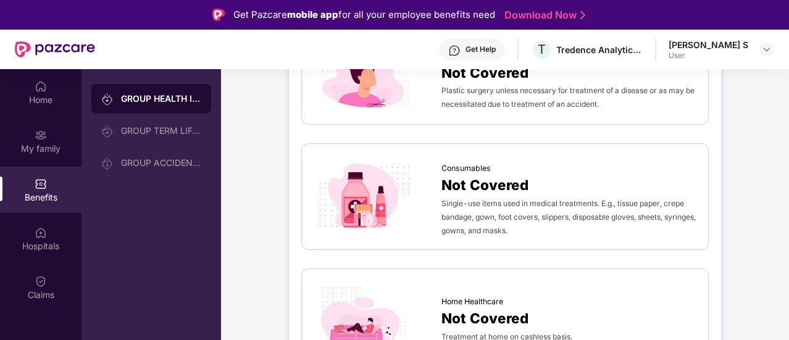
scroll to position [920, 0]
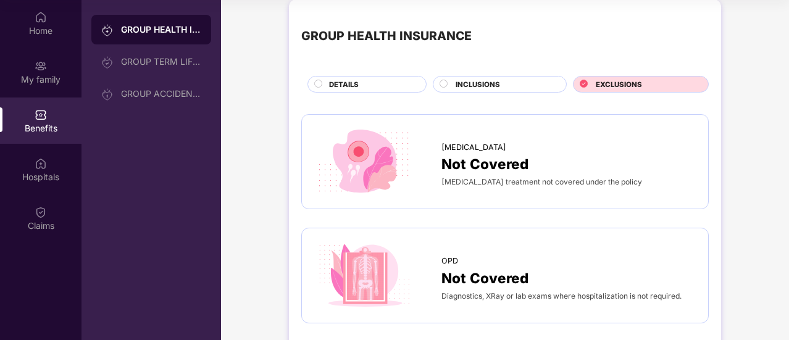
scroll to position [0, 0]
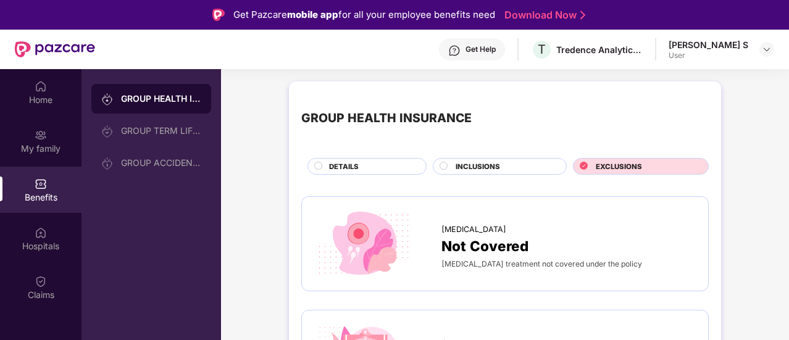
click at [516, 165] on div "INCLUSIONS" at bounding box center [504, 167] width 111 height 13
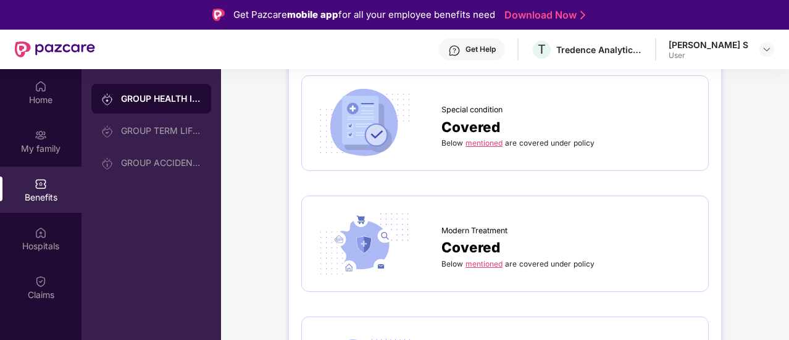
scroll to position [1803, 0]
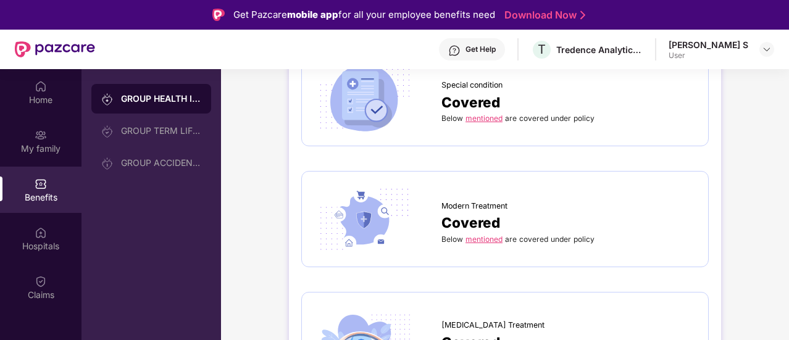
click at [481, 118] on div "Below mentioned are covered under policy" at bounding box center [568, 118] width 254 height 11
click at [486, 114] on link "mentioned" at bounding box center [483, 118] width 37 height 9
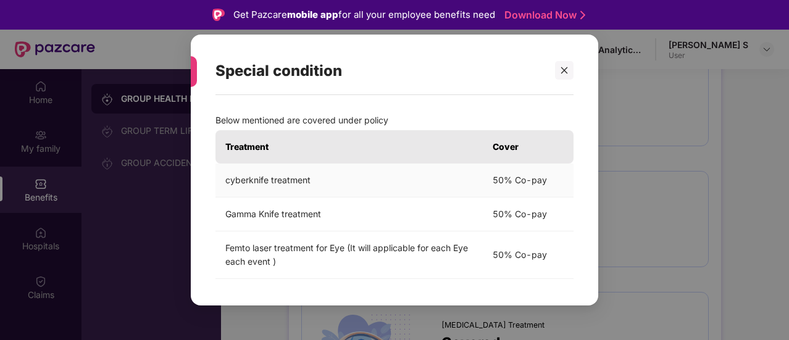
click at [343, 177] on td "cyberknife treatment" at bounding box center [348, 181] width 267 height 34
drag, startPoint x: 343, startPoint y: 249, endPoint x: 223, endPoint y: 238, distance: 120.3
click at [223, 238] on td "Femto laser treatment for Eye (It will applicable for each Eye each event )" at bounding box center [348, 256] width 267 height 48
copy td "Femto laser treatment for Eye"
click at [496, 171] on td "50% Co-pay" at bounding box center [528, 181] width 91 height 34
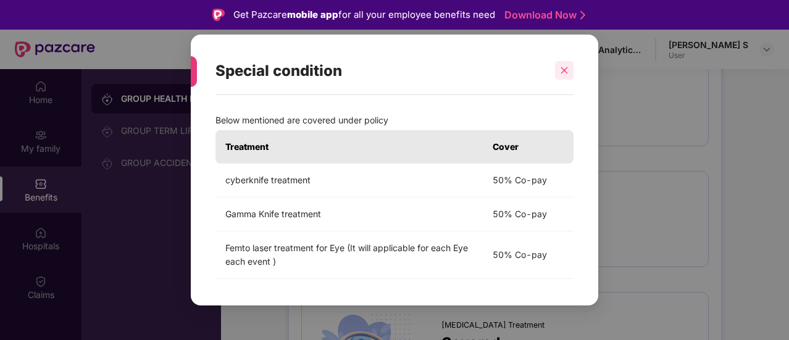
click at [563, 70] on icon "close" at bounding box center [564, 70] width 9 height 9
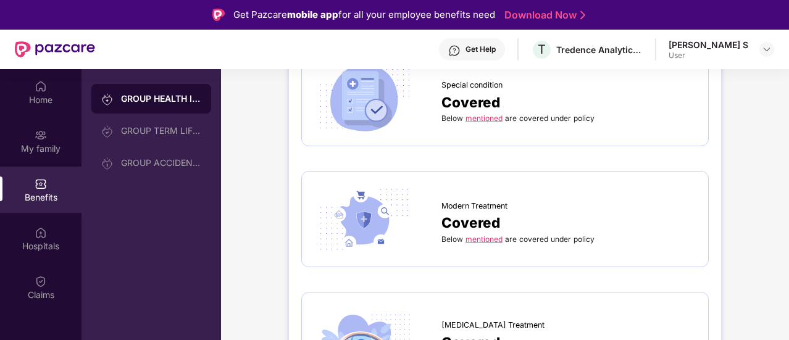
click at [496, 235] on link "mentioned" at bounding box center [483, 239] width 37 height 9
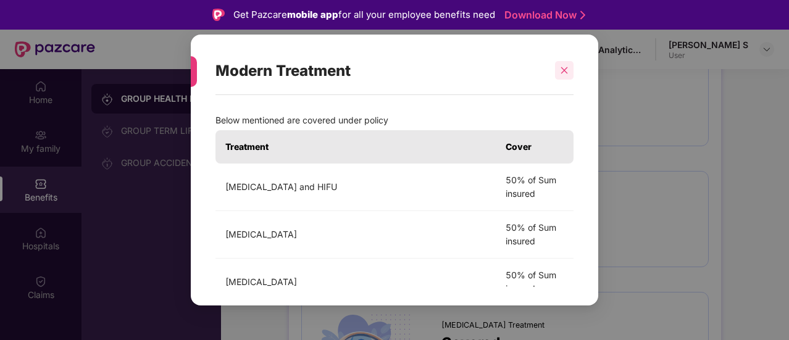
click at [563, 69] on icon "close" at bounding box center [564, 70] width 9 height 9
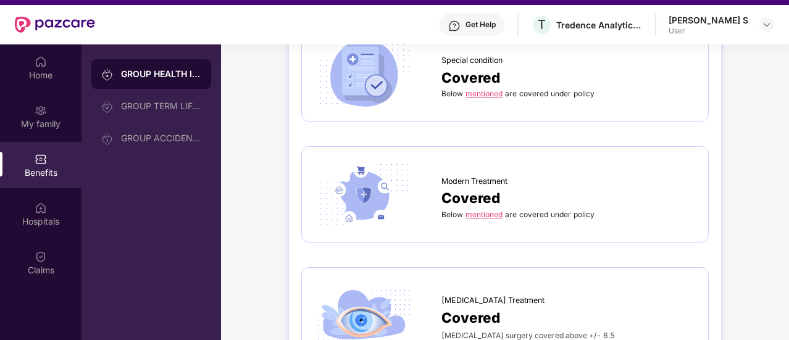
scroll to position [69, 0]
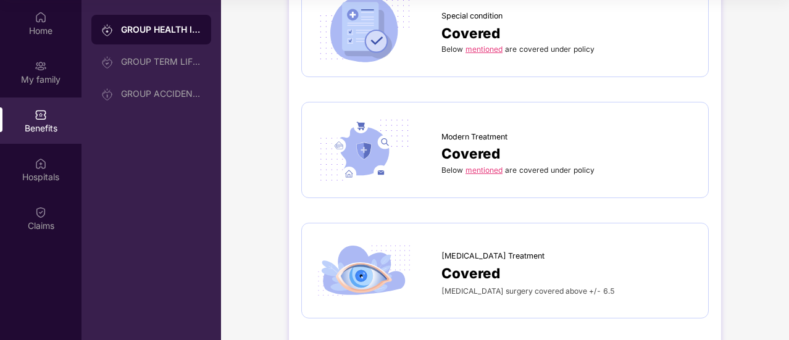
click at [526, 286] on span "[MEDICAL_DATA] surgery covered above +/- 6.5" at bounding box center [527, 290] width 173 height 9
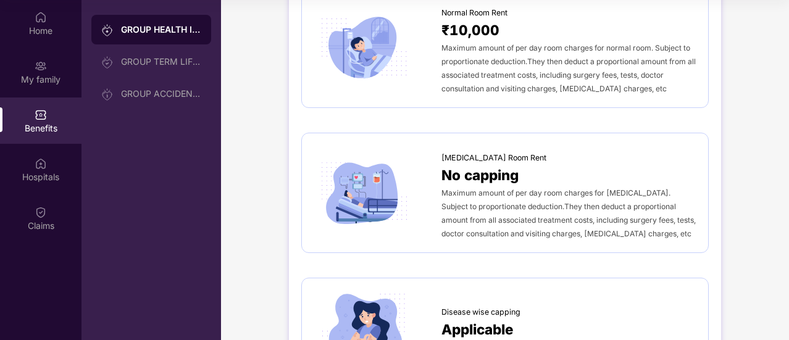
scroll to position [236, 0]
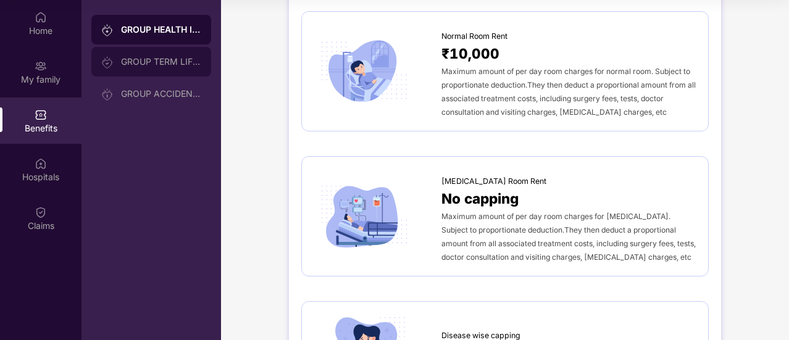
click at [186, 70] on div "GROUP TERM LIFE INSURANCE" at bounding box center [151, 62] width 120 height 30
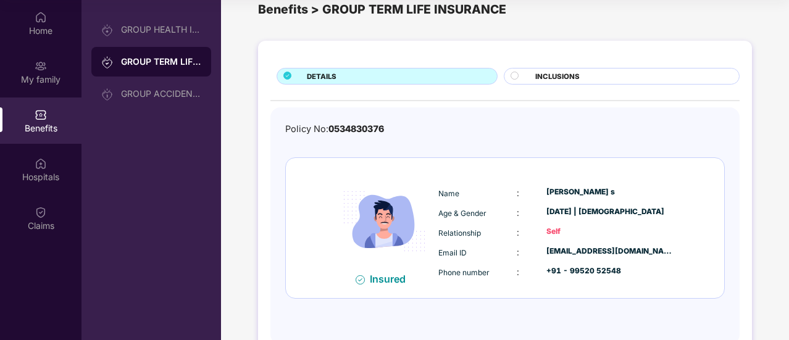
scroll to position [59, 0]
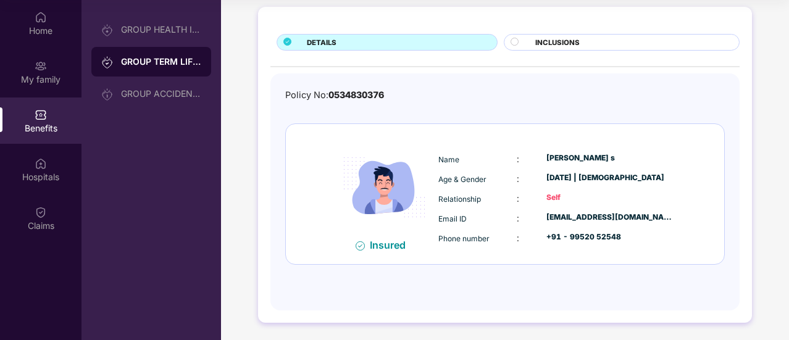
click at [598, 46] on div "INCLUSIONS" at bounding box center [631, 43] width 204 height 13
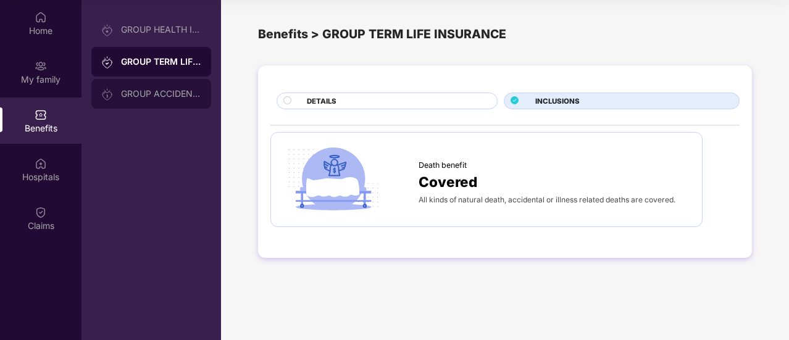
click at [137, 91] on div "GROUP ACCIDENTAL INSURANCE" at bounding box center [161, 94] width 80 height 10
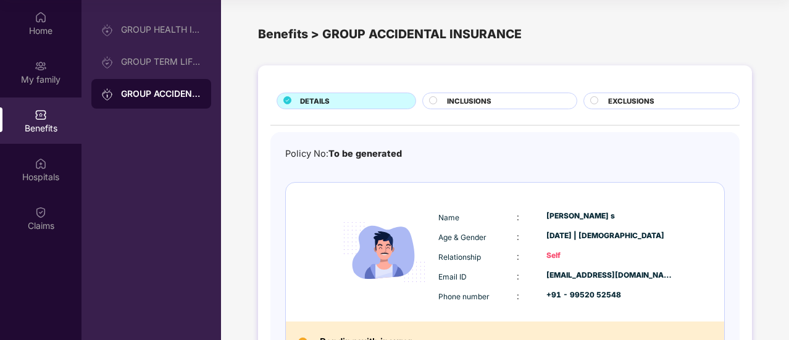
click at [501, 107] on div "INCLUSIONS" at bounding box center [505, 102] width 129 height 13
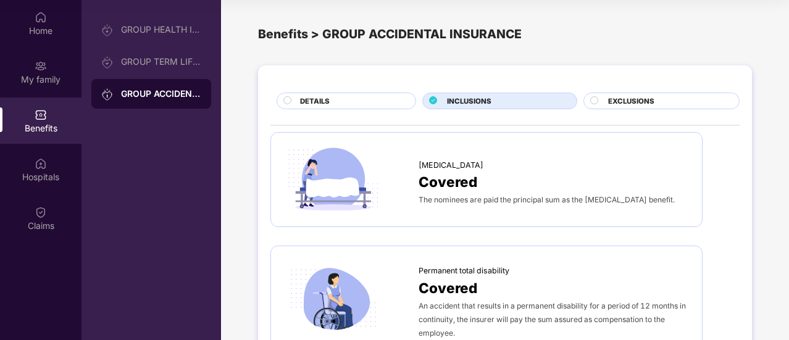
click at [625, 100] on span "EXCLUSIONS" at bounding box center [631, 101] width 46 height 11
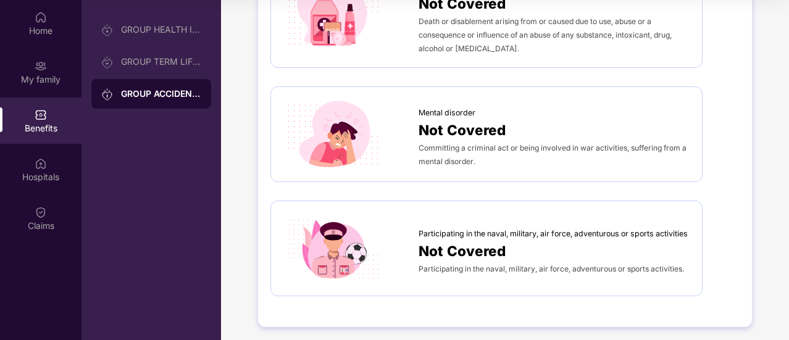
scroll to position [742, 0]
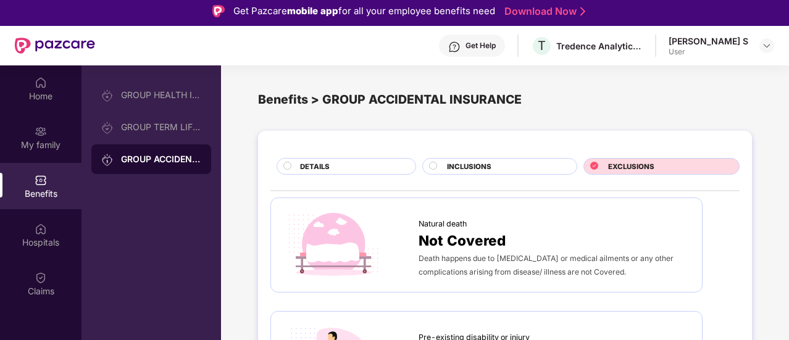
scroll to position [0, 0]
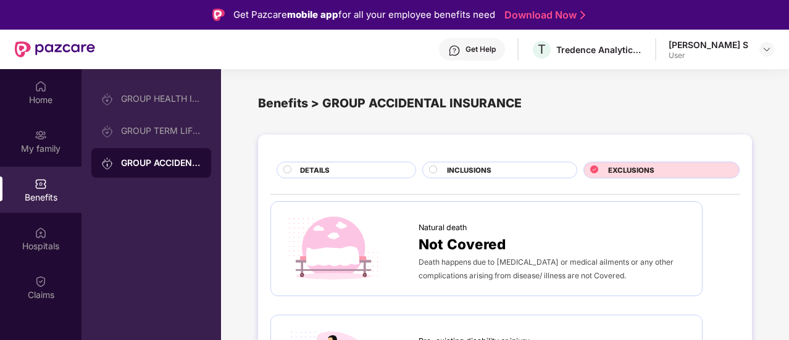
click at [499, 170] on div "INCLUSIONS" at bounding box center [505, 171] width 129 height 13
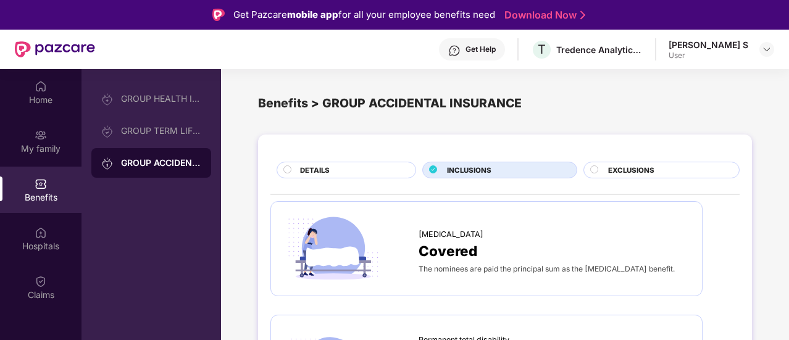
click at [372, 175] on div "DETAILS" at bounding box center [351, 171] width 115 height 13
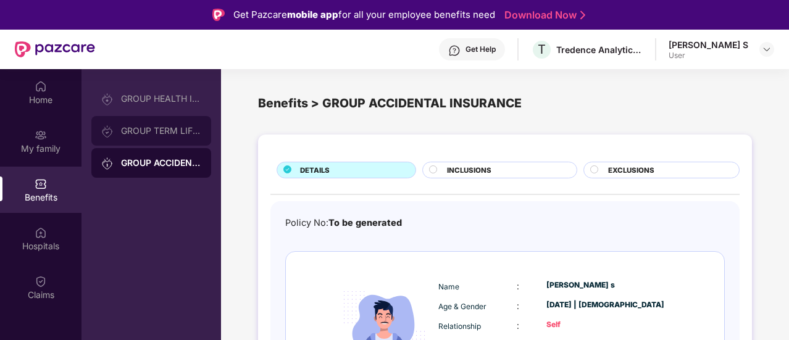
click at [195, 131] on div "GROUP TERM LIFE INSURANCE" at bounding box center [161, 131] width 80 height 10
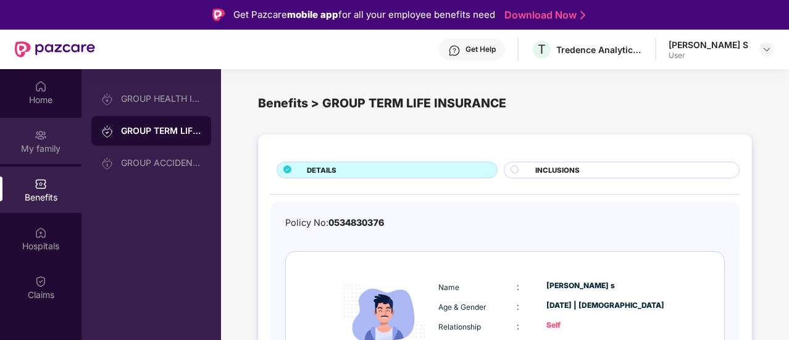
click at [47, 141] on div "My family" at bounding box center [40, 141] width 81 height 46
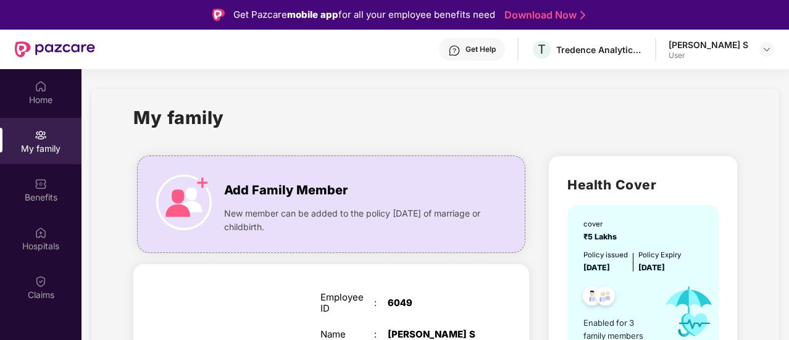
scroll to position [69, 0]
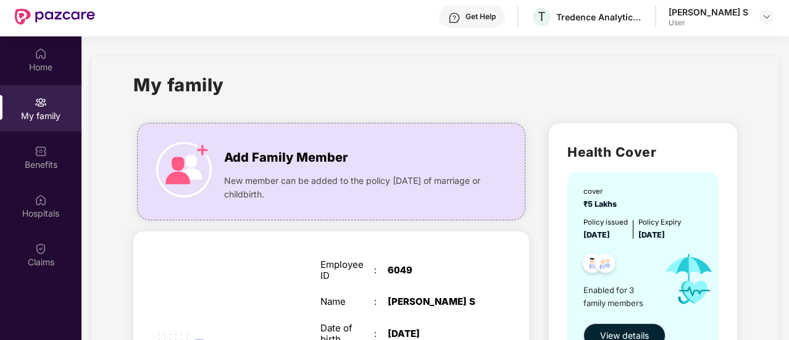
scroll to position [0, 0]
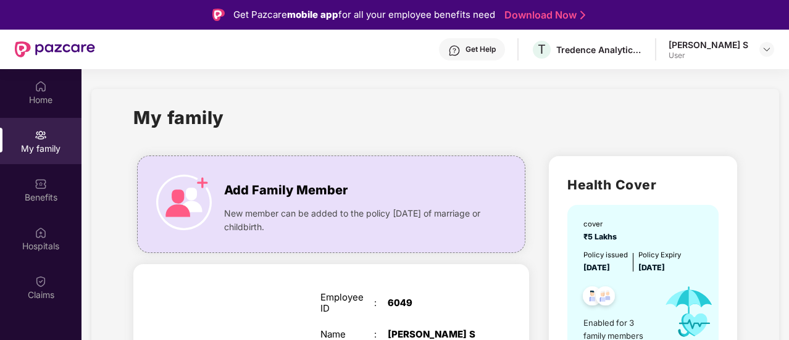
click at [490, 52] on div "Get Help" at bounding box center [480, 49] width 30 height 10
